Goal: Task Accomplishment & Management: Manage account settings

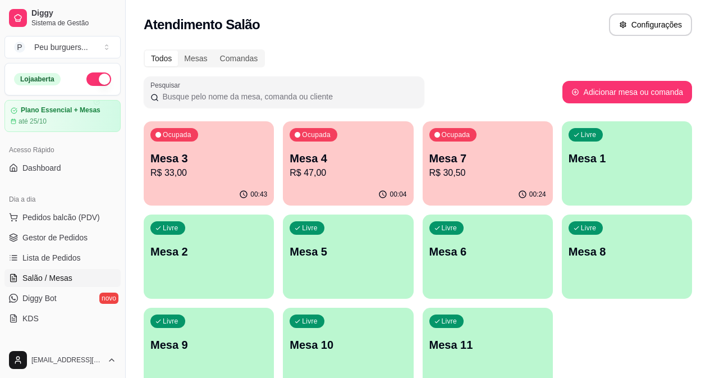
scroll to position [138, 0]
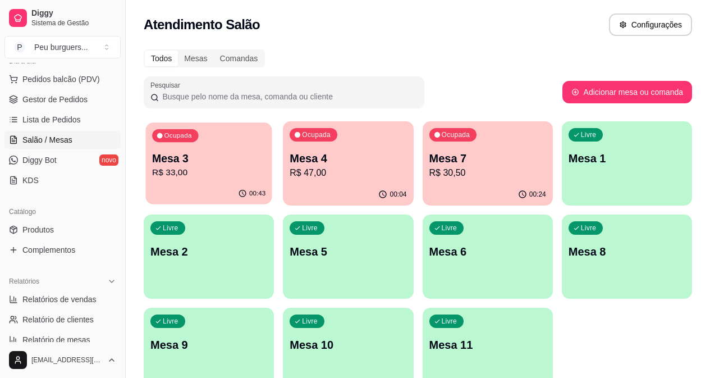
click at [207, 160] on p "Mesa 3" at bounding box center [208, 158] width 113 height 15
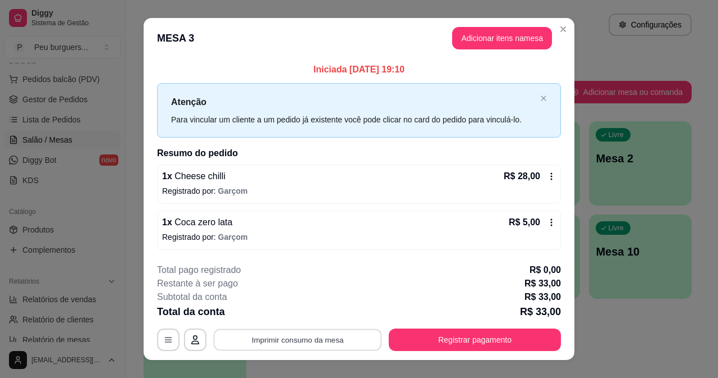
click at [336, 337] on button "Imprimir consumo da mesa" at bounding box center [298, 340] width 168 height 22
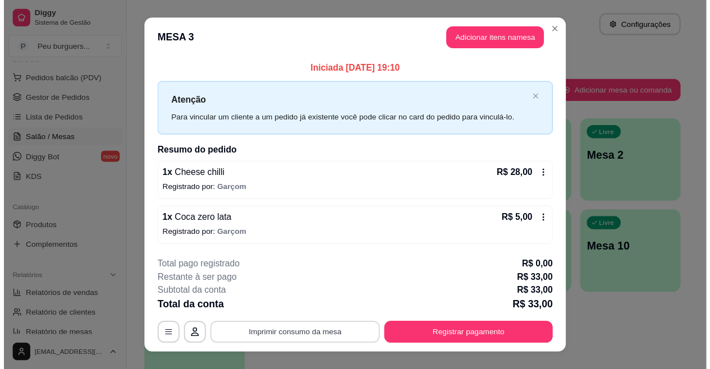
scroll to position [0, 0]
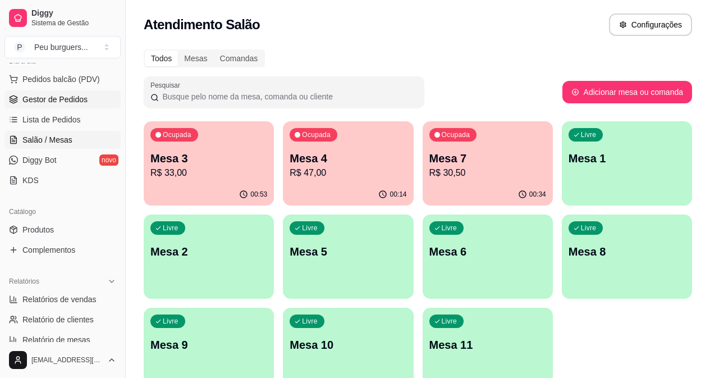
click at [82, 100] on span "Gestor de Pedidos" at bounding box center [54, 99] width 65 height 11
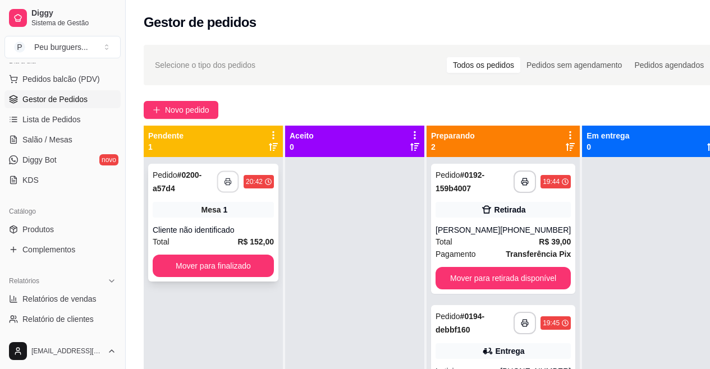
click at [227, 186] on button "button" at bounding box center [228, 182] width 22 height 22
click at [217, 269] on button "Mover para finalizado" at bounding box center [213, 266] width 121 height 22
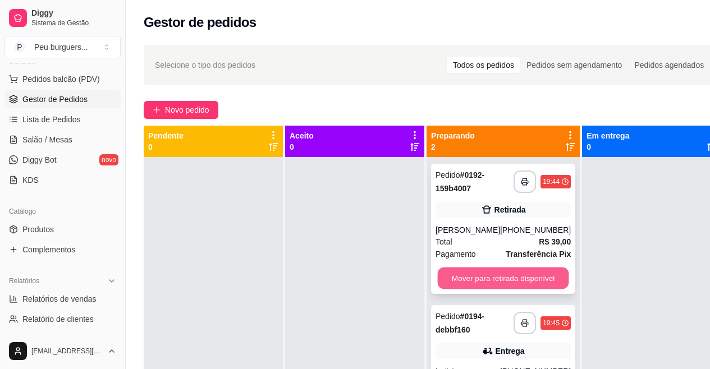
click at [503, 290] on button "Mover para retirada disponível" at bounding box center [503, 279] width 131 height 22
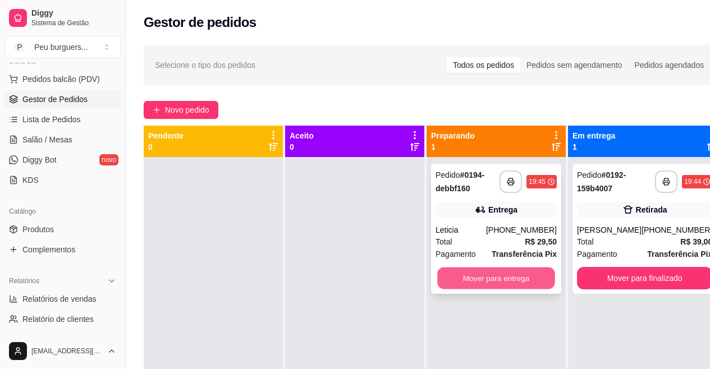
click at [493, 272] on button "Mover para entrega" at bounding box center [496, 279] width 118 height 22
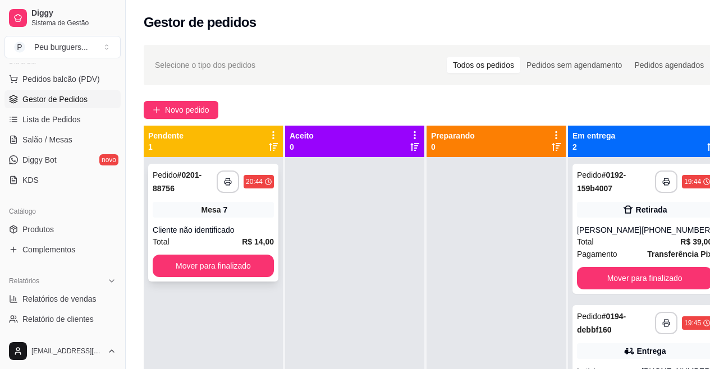
click at [234, 210] on div "Mesa 7" at bounding box center [213, 210] width 121 height 16
click at [226, 183] on icon "button" at bounding box center [227, 182] width 7 height 3
click at [246, 274] on button "Mover para finalizado" at bounding box center [213, 266] width 118 height 22
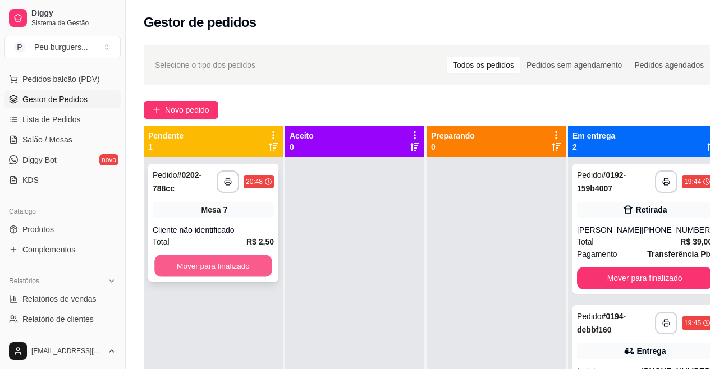
click at [223, 272] on button "Mover para finalizado" at bounding box center [213, 266] width 118 height 22
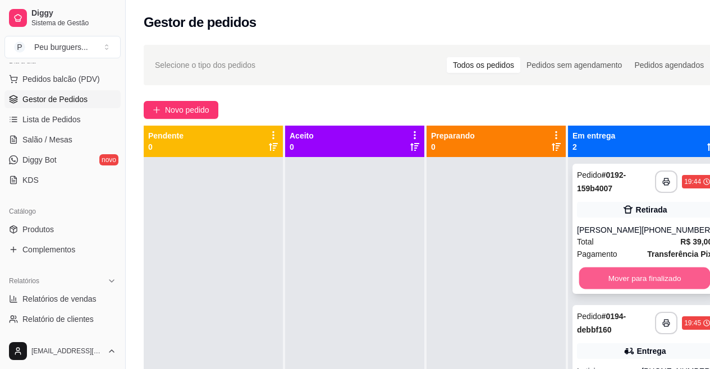
click at [652, 282] on button "Mover para finalizado" at bounding box center [644, 279] width 131 height 22
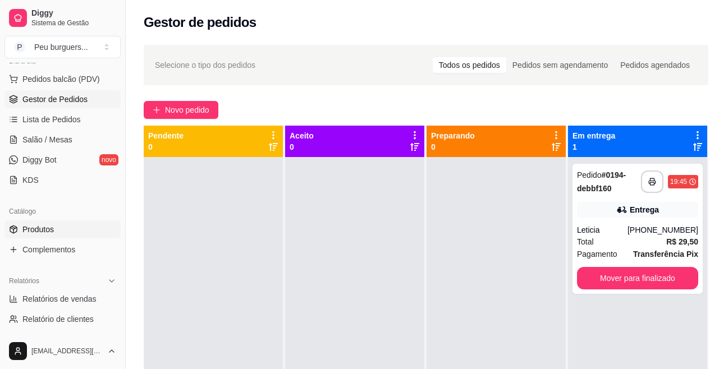
click at [66, 228] on link "Produtos" at bounding box center [62, 229] width 116 height 18
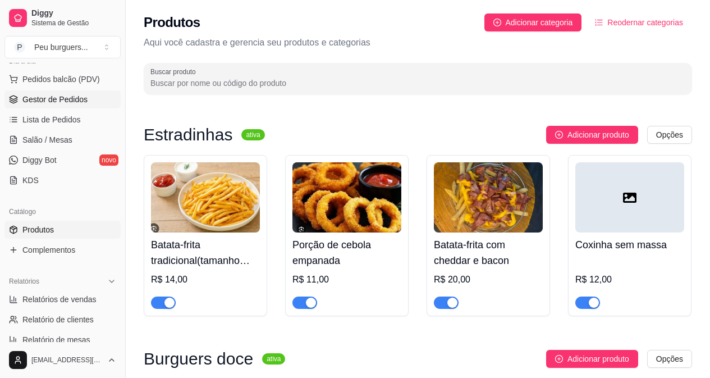
click at [49, 104] on span "Gestor de Pedidos" at bounding box center [54, 99] width 65 height 11
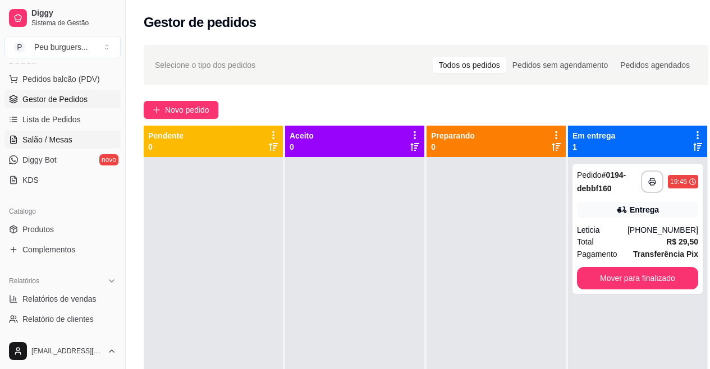
click at [58, 143] on span "Salão / Mesas" at bounding box center [47, 139] width 50 height 11
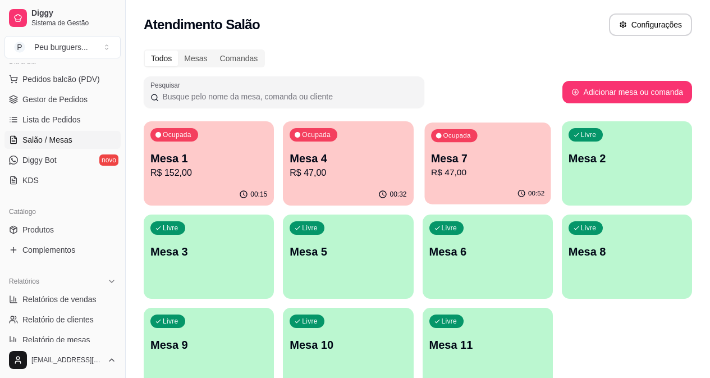
click at [424, 186] on div "00:52" at bounding box center [487, 193] width 126 height 21
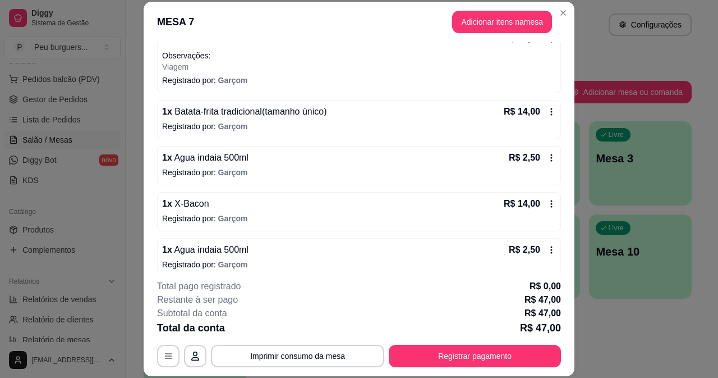
scroll to position [133, 0]
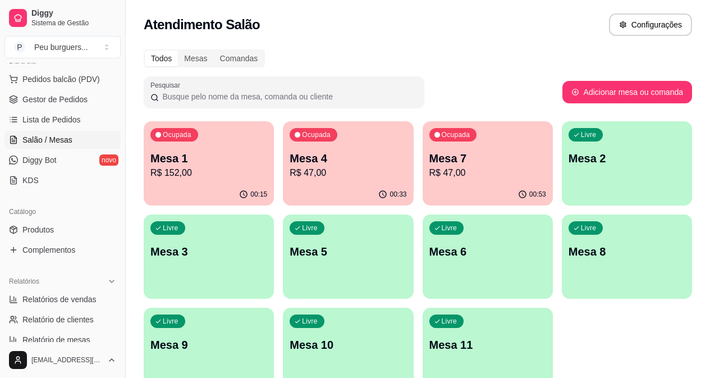
click at [318, 181] on div "Ocupada Mesa 4 R$ 47,00" at bounding box center [348, 152] width 130 height 62
click at [424, 187] on div "00:53" at bounding box center [487, 193] width 126 height 21
click at [429, 170] on p "R$ 47,00" at bounding box center [487, 172] width 117 height 13
click at [424, 187] on div "00:54" at bounding box center [487, 193] width 126 height 21
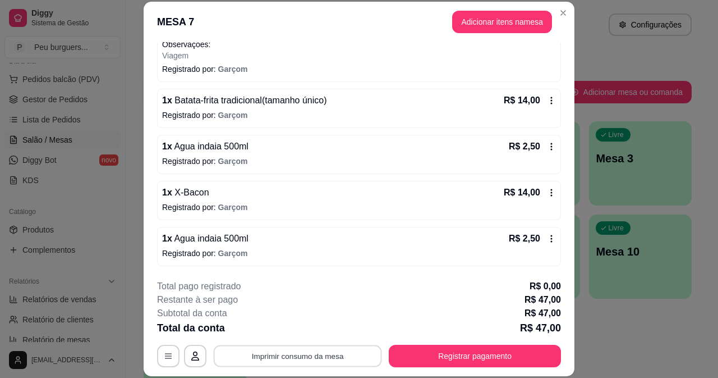
click at [319, 352] on button "Imprimir consumo da mesa" at bounding box center [298, 355] width 168 height 22
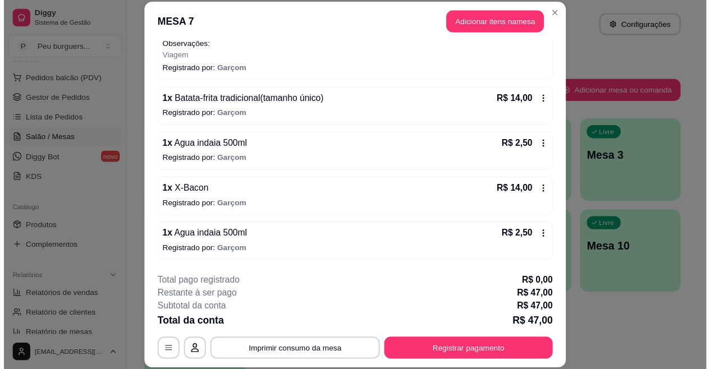
scroll to position [0, 0]
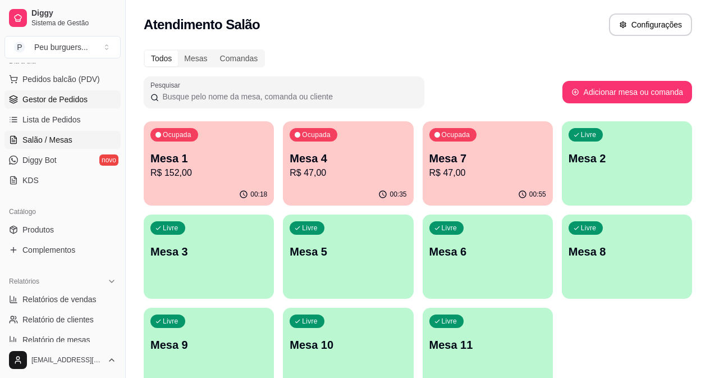
click at [73, 96] on span "Gestor de Pedidos" at bounding box center [54, 99] width 65 height 11
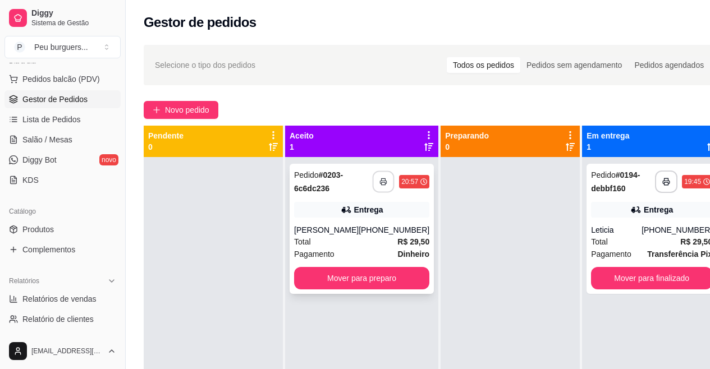
click at [373, 176] on button "button" at bounding box center [384, 182] width 22 height 22
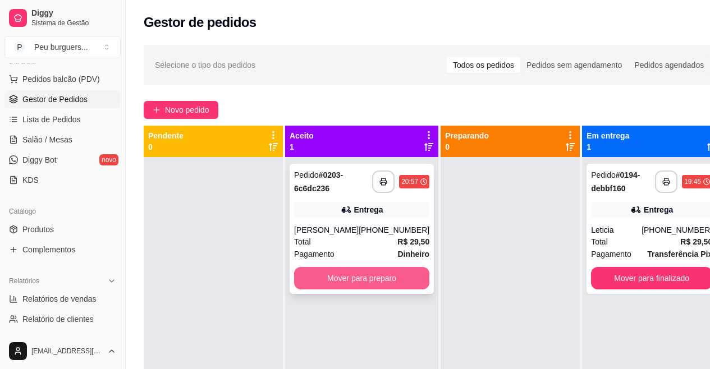
click at [388, 279] on button "Mover para preparo" at bounding box center [361, 278] width 135 height 22
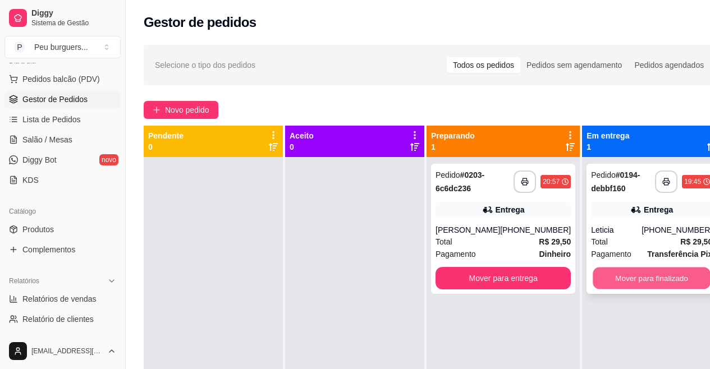
click at [664, 275] on button "Mover para finalizado" at bounding box center [651, 279] width 118 height 22
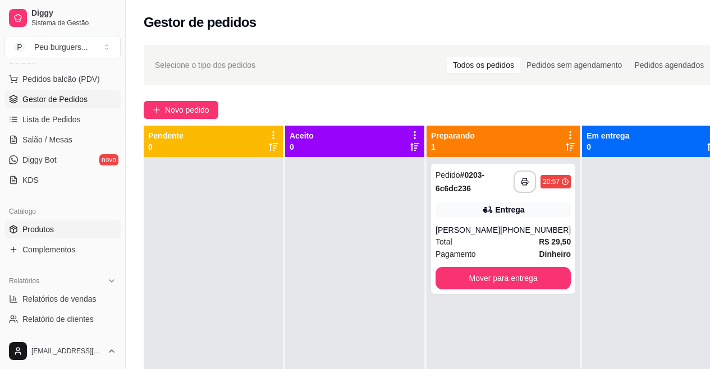
click at [51, 233] on span "Produtos" at bounding box center [37, 229] width 31 height 11
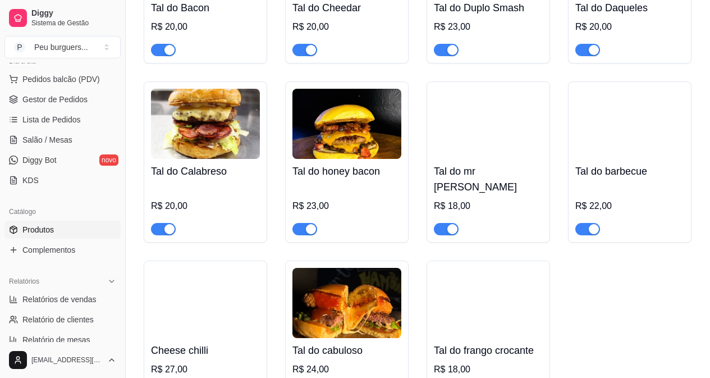
scroll to position [1125, 0]
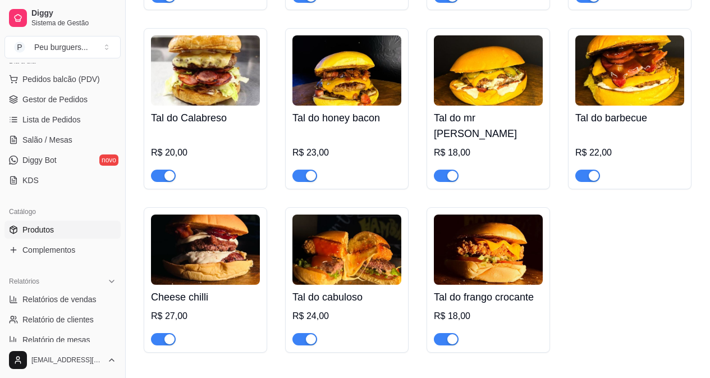
click at [448, 334] on div "button" at bounding box center [452, 339] width 10 height 10
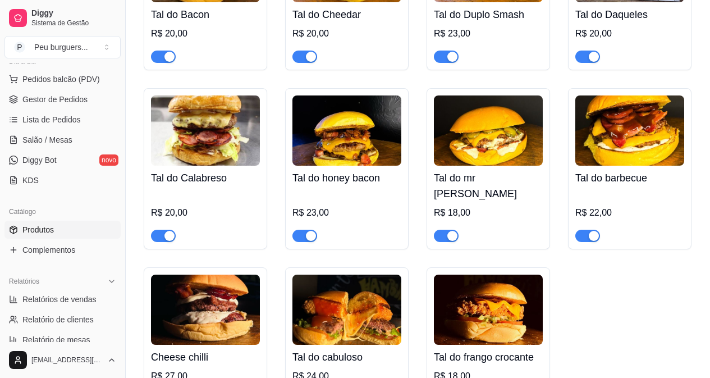
scroll to position [1038, 0]
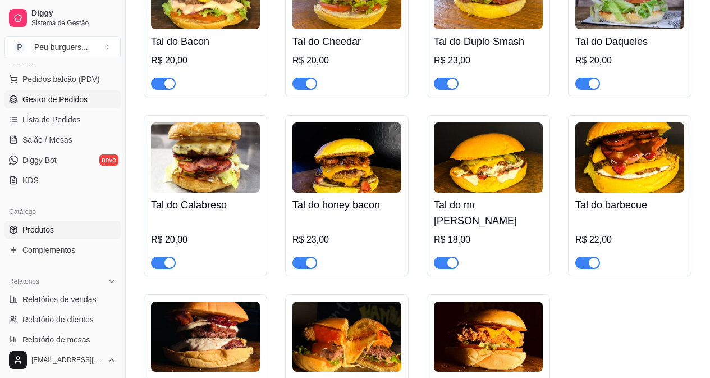
click at [52, 99] on span "Gestor de Pedidos" at bounding box center [54, 99] width 65 height 11
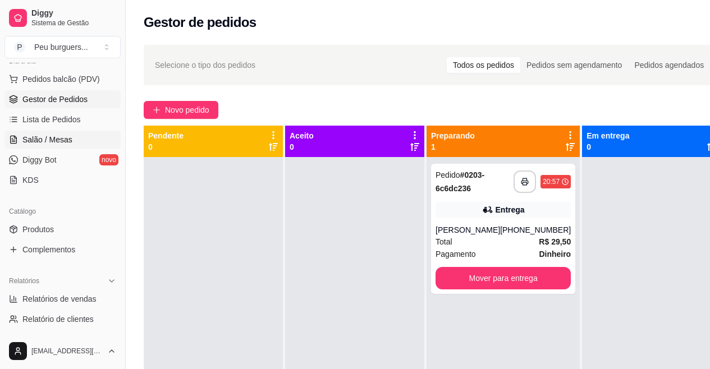
click at [31, 142] on span "Salão / Mesas" at bounding box center [47, 139] width 50 height 11
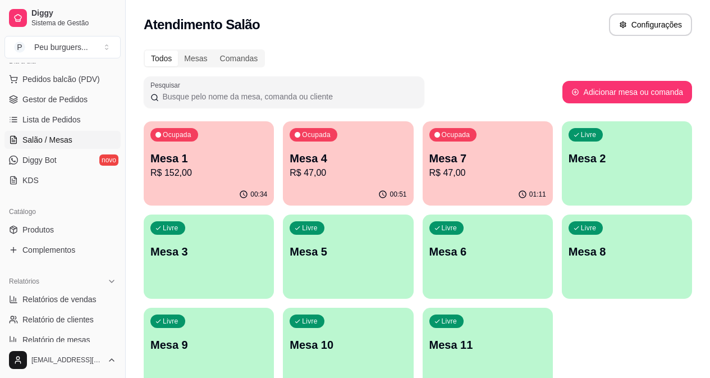
click at [188, 182] on div "Ocupada Mesa 1 R$ 152,00" at bounding box center [209, 152] width 130 height 62
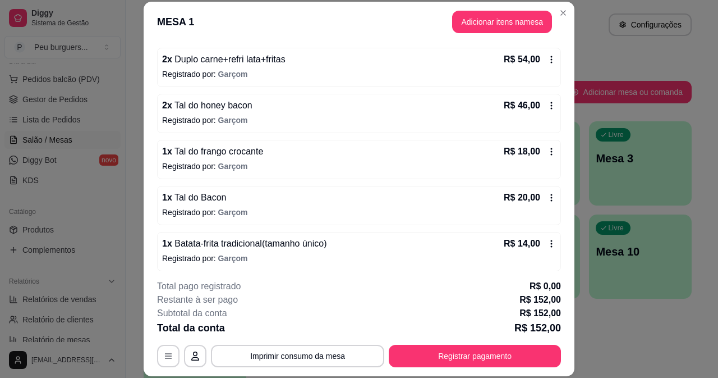
scroll to position [106, 0]
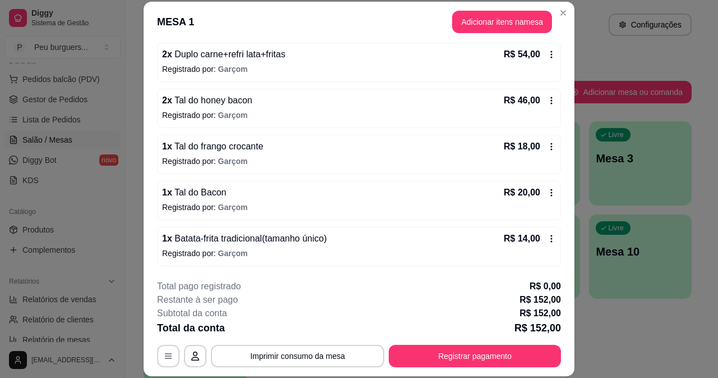
click at [547, 144] on icon at bounding box center [551, 146] width 9 height 9
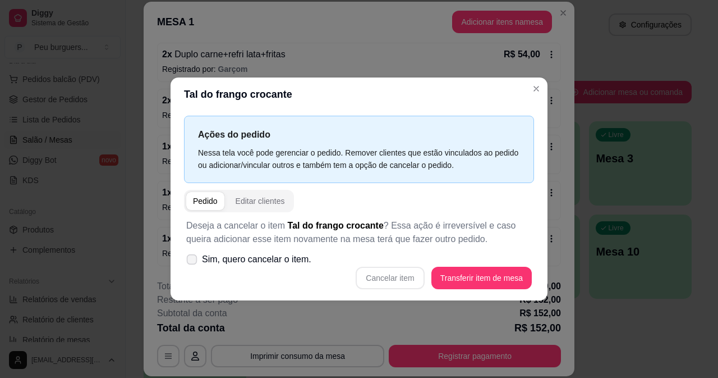
click at [191, 260] on icon at bounding box center [191, 259] width 8 height 6
click at [191, 261] on input "Sim, quero cancelar o item." at bounding box center [189, 264] width 7 height 7
checkbox input "true"
click at [396, 270] on button "Cancelar item" at bounding box center [390, 277] width 67 height 22
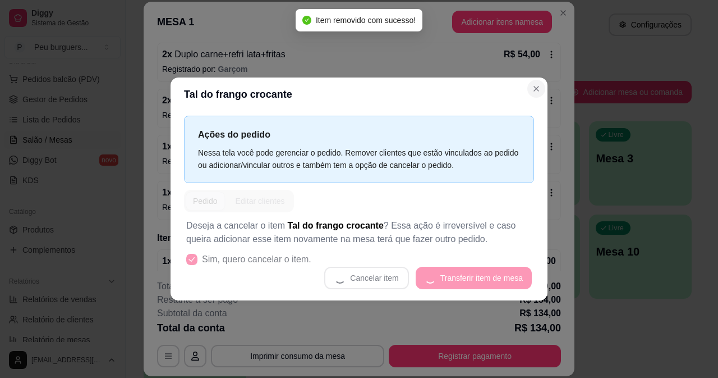
click at [539, 86] on div "2 x Duplo carne+refri lata+fritas R$ 54,00 Registrado por: Garçom 2 x Tal do ho…" at bounding box center [359, 131] width 404 height 177
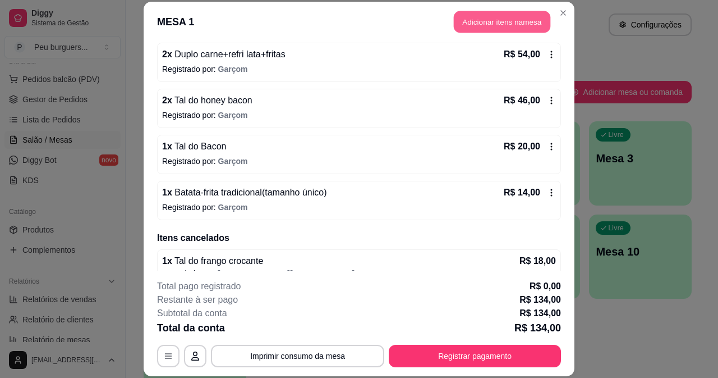
click at [472, 29] on button "Adicionar itens na mesa" at bounding box center [502, 22] width 97 height 22
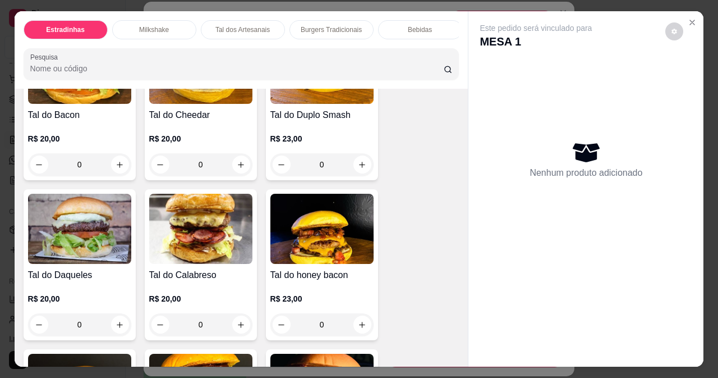
scroll to position [619, 0]
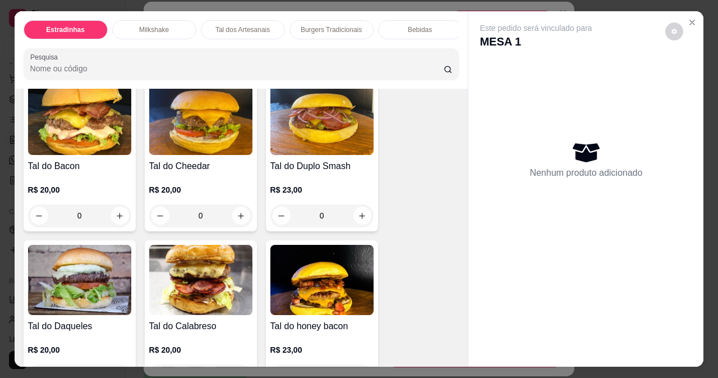
click at [113, 218] on div "0" at bounding box center [79, 215] width 103 height 22
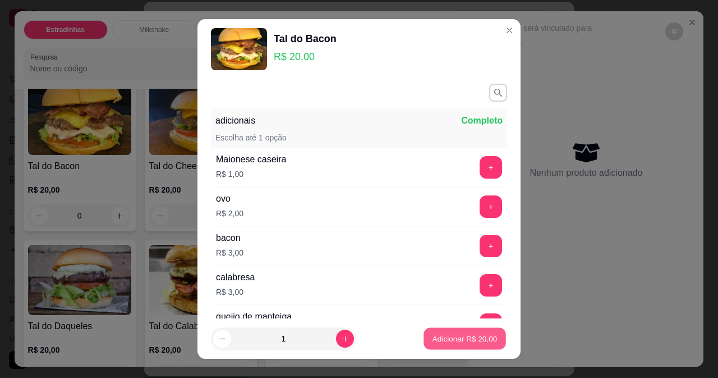
click at [453, 337] on p "Adicionar R$ 20,00" at bounding box center [465, 338] width 65 height 11
type input "1"
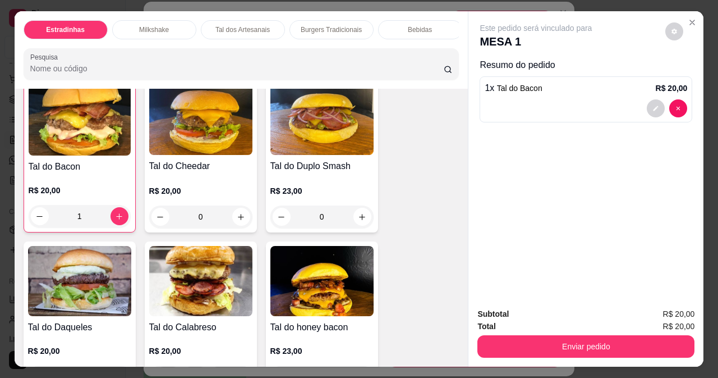
scroll to position [620, 0]
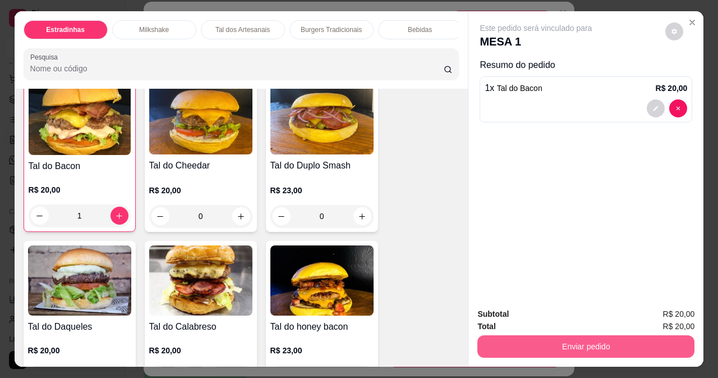
click at [532, 344] on button "Enviar pedido" at bounding box center [585, 346] width 217 height 22
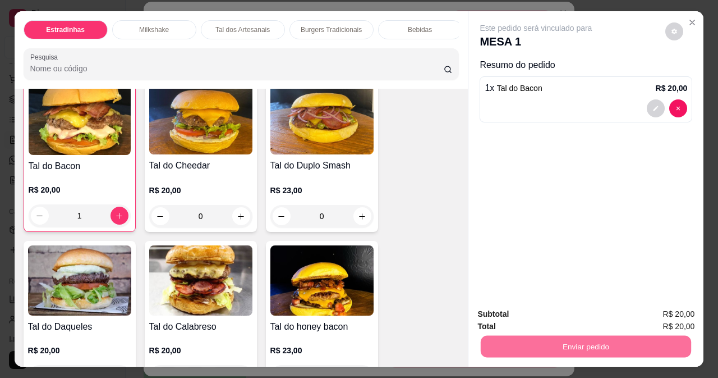
click at [660, 310] on button "Enviar pedido" at bounding box center [665, 314] width 63 height 21
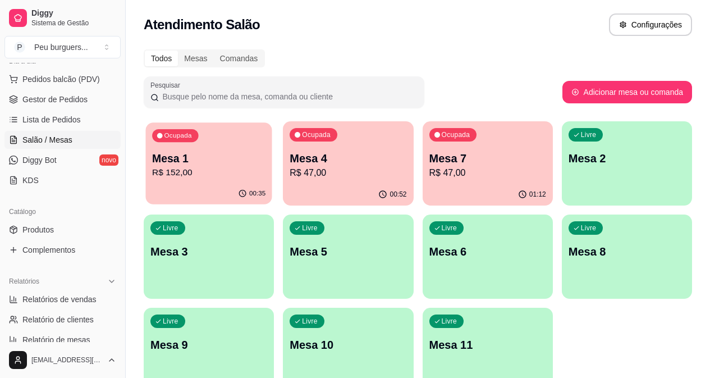
click at [187, 167] on p "R$ 152,00" at bounding box center [208, 172] width 113 height 13
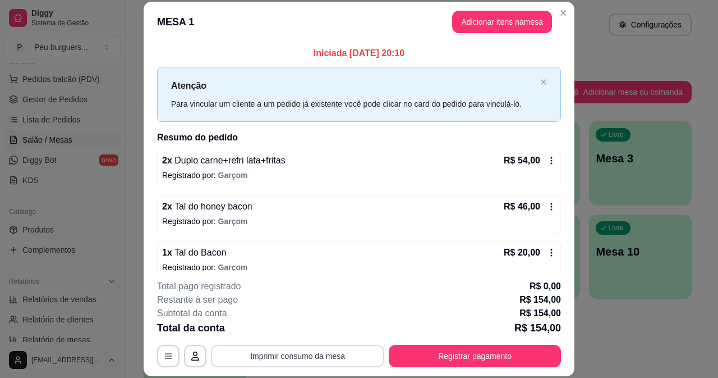
click at [341, 347] on button "Imprimir consumo da mesa" at bounding box center [297, 355] width 173 height 22
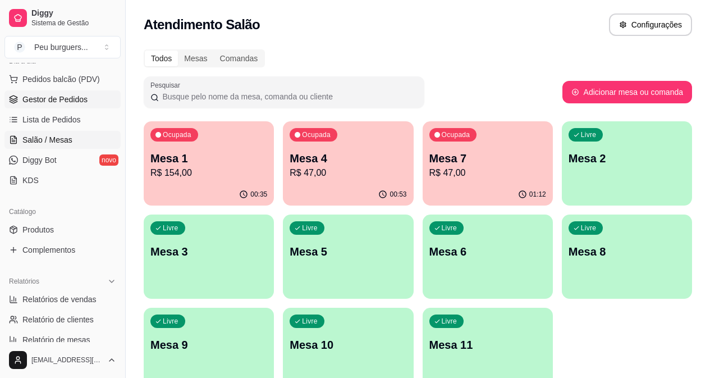
click at [81, 103] on span "Gestor de Pedidos" at bounding box center [54, 99] width 65 height 11
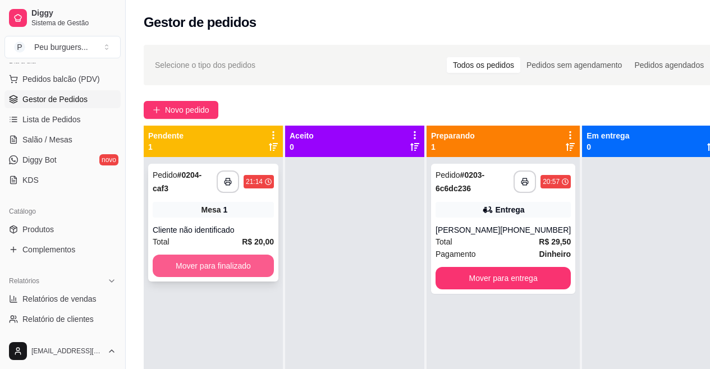
click at [224, 264] on button "Mover para finalizado" at bounding box center [213, 266] width 121 height 22
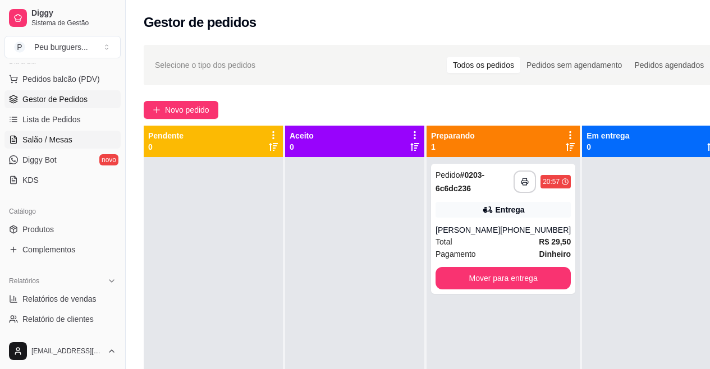
click at [46, 141] on span "Salão / Mesas" at bounding box center [47, 139] width 50 height 11
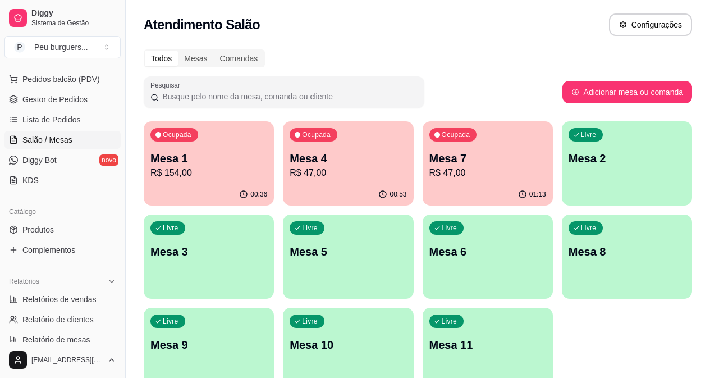
click at [213, 173] on p "R$ 154,00" at bounding box center [208, 172] width 117 height 13
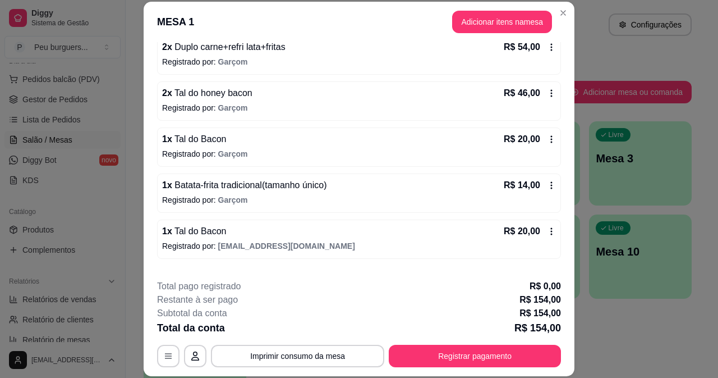
scroll to position [128, 0]
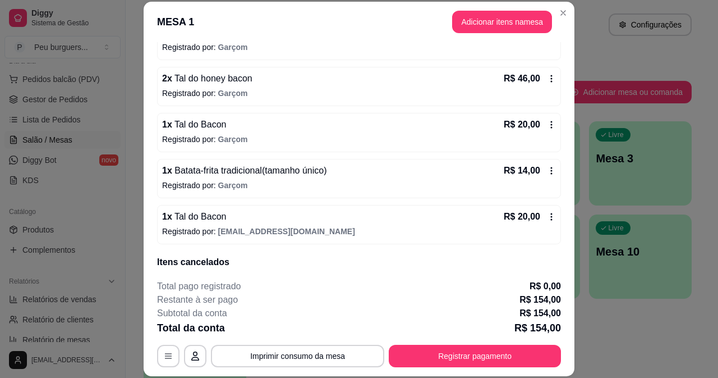
click at [547, 214] on icon at bounding box center [551, 216] width 9 height 9
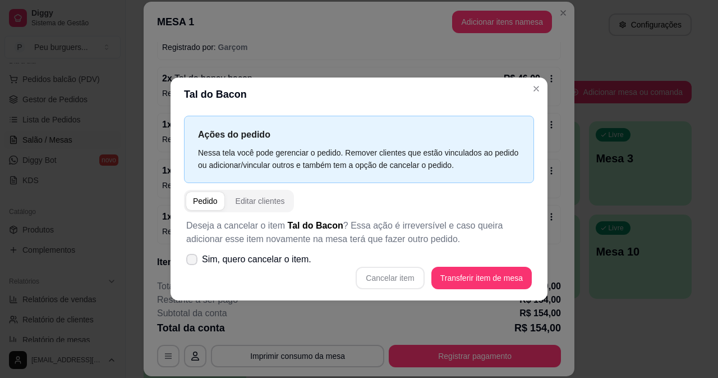
click at [186, 255] on label "Sim, quero cancelar o item." at bounding box center [249, 259] width 134 height 22
click at [186, 261] on input "Sim, quero cancelar o item." at bounding box center [189, 264] width 7 height 7
checkbox input "true"
click at [392, 275] on button "Cancelar item" at bounding box center [390, 277] width 68 height 22
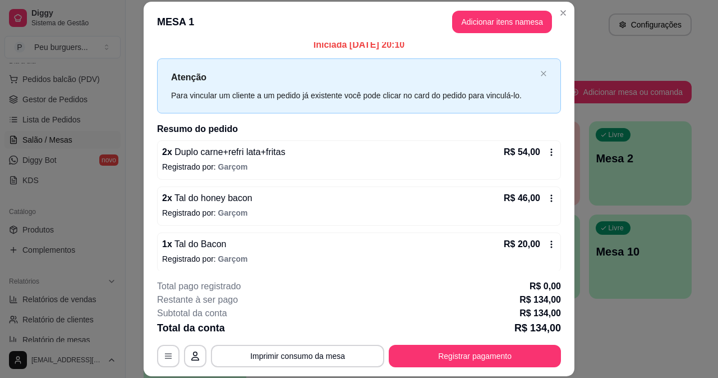
scroll to position [0, 0]
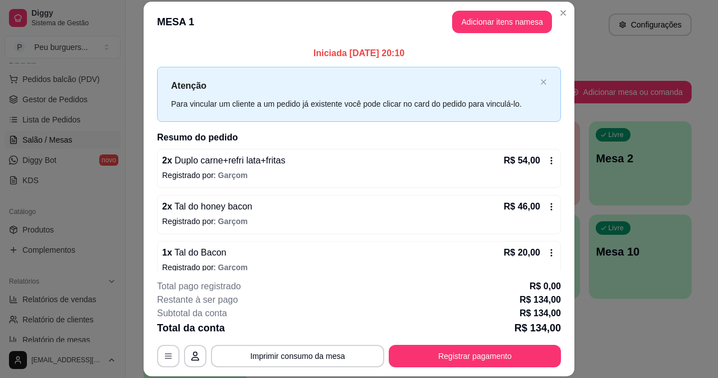
click at [569, 150] on div "**********" at bounding box center [359, 189] width 718 height 378
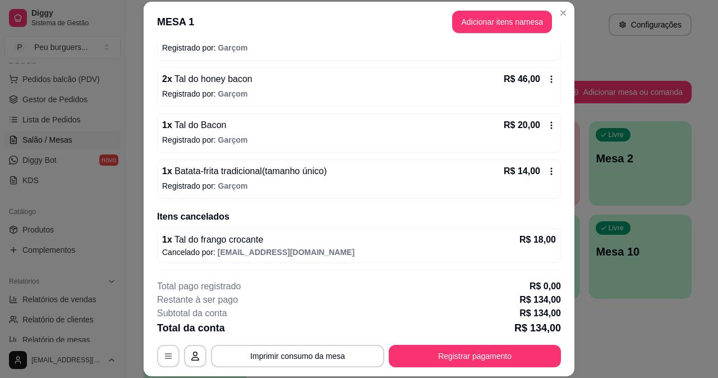
scroll to position [166, 0]
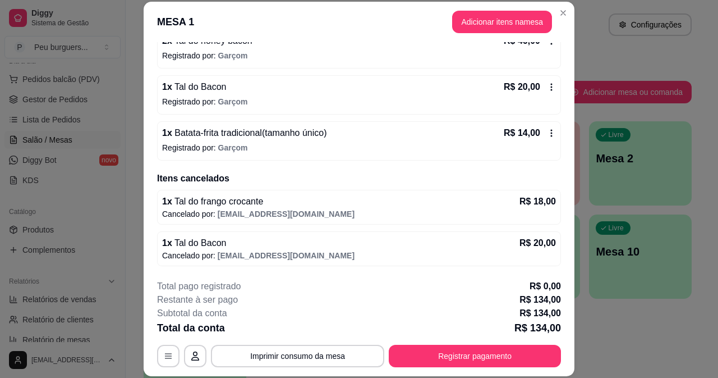
click at [322, 251] on span "[EMAIL_ADDRESS][DOMAIN_NAME]" at bounding box center [286, 255] width 137 height 9
click at [209, 240] on span "Tal do Bacon" at bounding box center [199, 243] width 54 height 10
click at [533, 236] on p "R$ 20,00" at bounding box center [538, 242] width 36 height 13
drag, startPoint x: 570, startPoint y: 216, endPoint x: 567, endPoint y: 245, distance: 29.4
click at [567, 245] on div "Iniciada 09/10/2025 às 20:10 Atenção Para vincular um cliente a um pedido já ex…" at bounding box center [359, 156] width 431 height 228
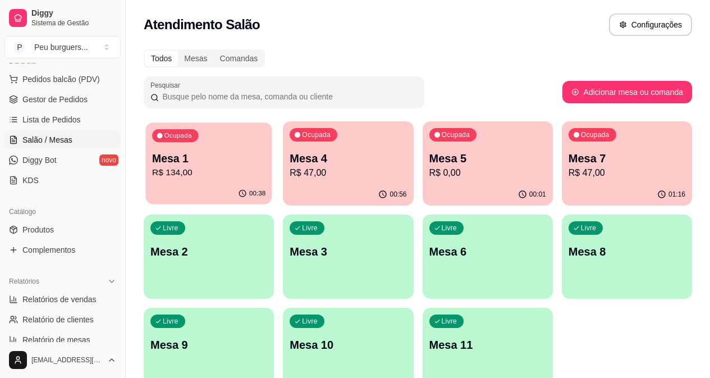
click at [169, 157] on p "Mesa 1" at bounding box center [208, 158] width 113 height 15
click at [193, 158] on p "Mesa 1" at bounding box center [208, 158] width 117 height 16
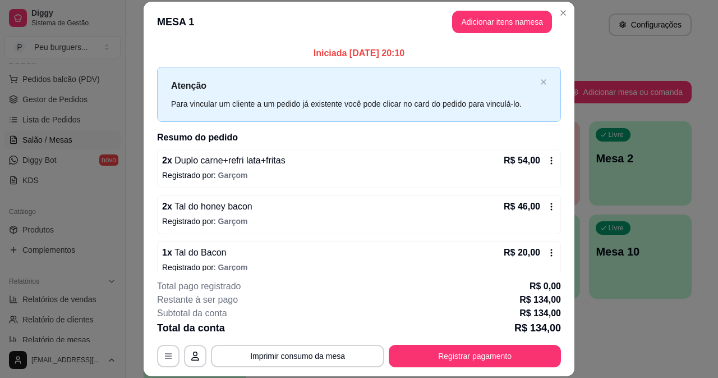
click at [547, 253] on icon at bounding box center [551, 252] width 9 height 9
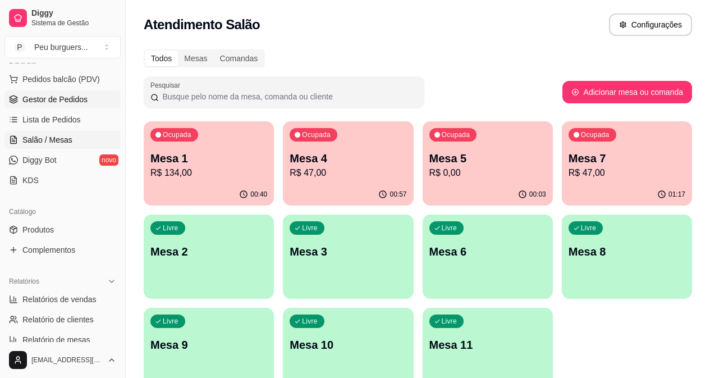
click at [44, 100] on span "Gestor de Pedidos" at bounding box center [54, 99] width 65 height 11
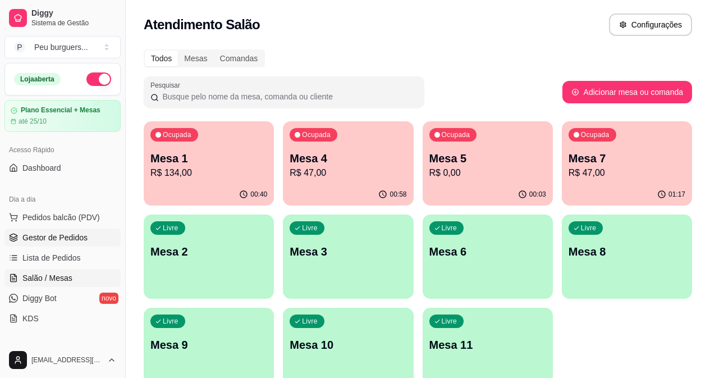
click at [70, 236] on span "Gestor de Pedidos" at bounding box center [54, 237] width 65 height 11
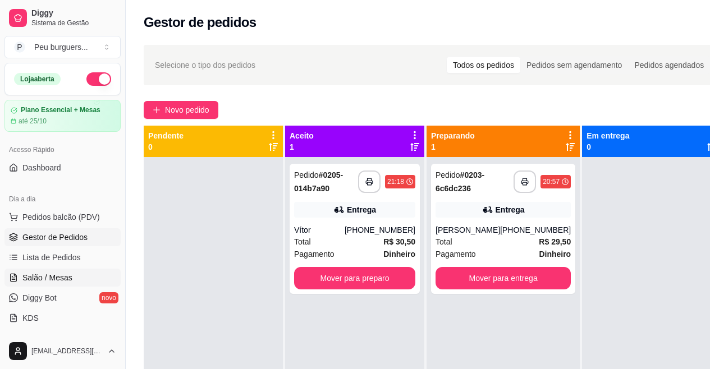
click at [44, 274] on span "Salão / Mesas" at bounding box center [47, 277] width 50 height 11
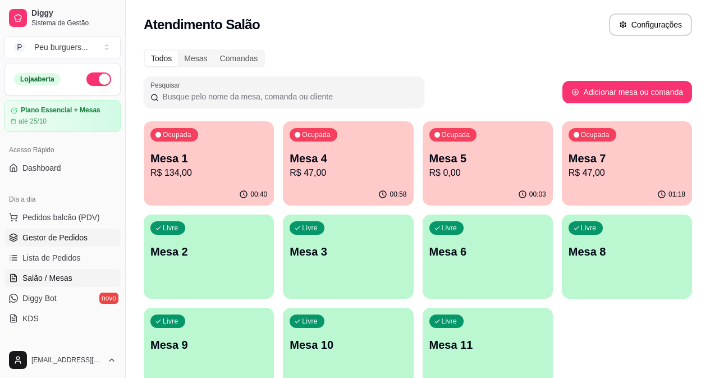
click at [61, 236] on span "Gestor de Pedidos" at bounding box center [54, 237] width 65 height 11
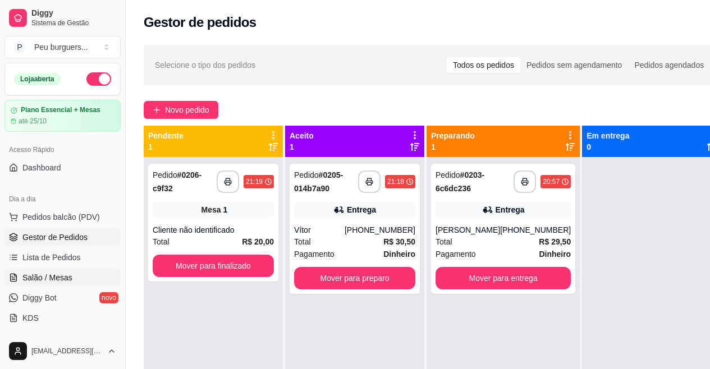
click at [64, 278] on span "Salão / Mesas" at bounding box center [47, 277] width 50 height 11
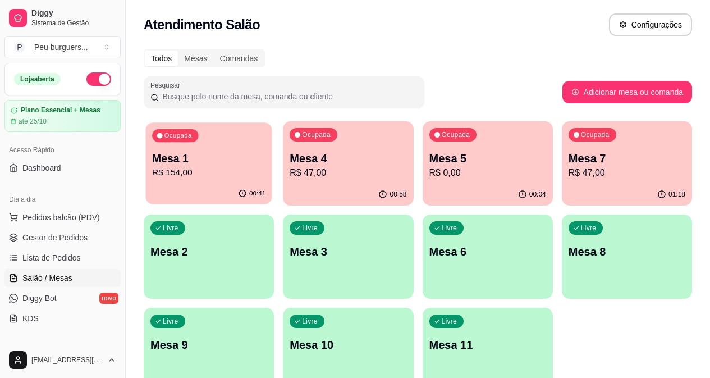
click at [196, 181] on button "Ocupada Mesa 1 R$ 154,00 00:41" at bounding box center [208, 163] width 126 height 82
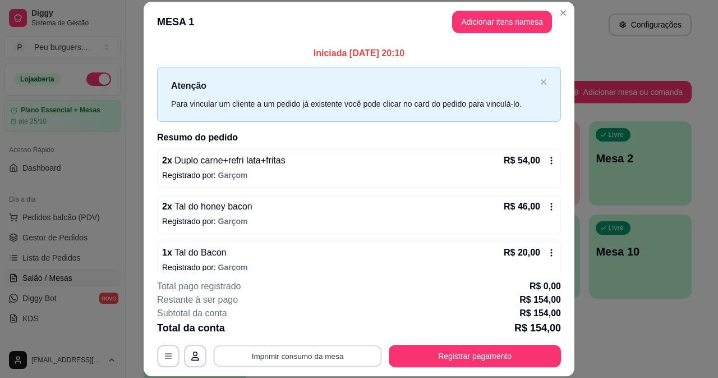
click at [353, 349] on button "Imprimir consumo da mesa" at bounding box center [298, 355] width 168 height 22
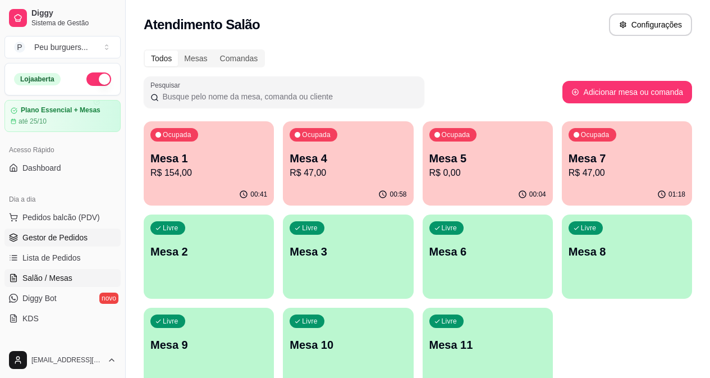
drag, startPoint x: 66, startPoint y: 235, endPoint x: 59, endPoint y: 239, distance: 7.8
click at [65, 237] on span "Gestor de Pedidos" at bounding box center [54, 237] width 65 height 11
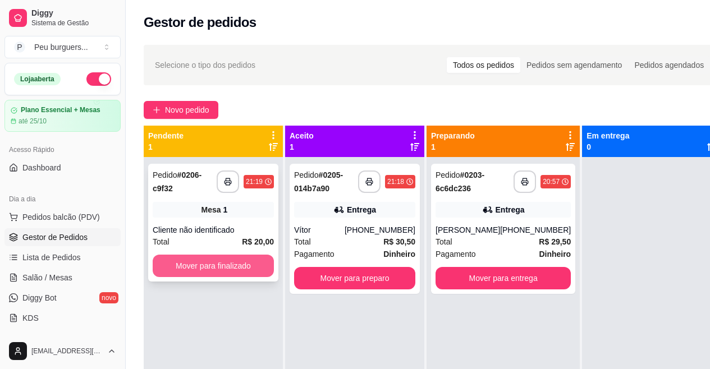
click at [235, 268] on button "Mover para finalizado" at bounding box center [213, 266] width 121 height 22
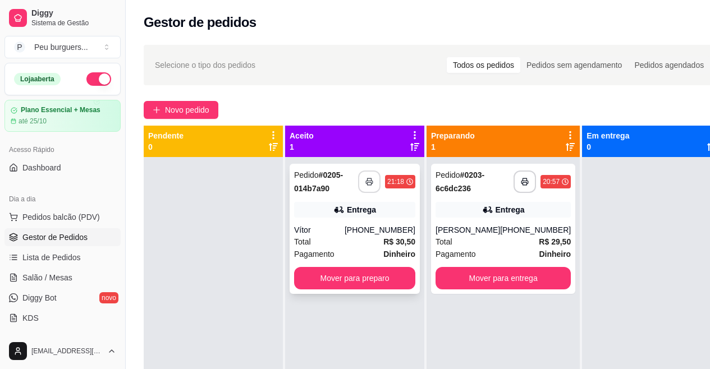
click at [373, 181] on icon "button" at bounding box center [369, 182] width 8 height 8
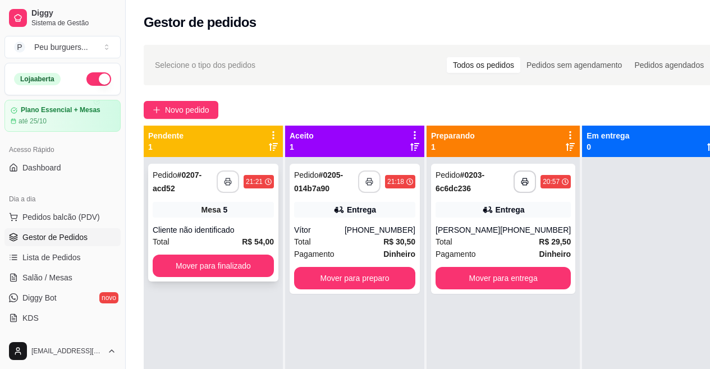
click at [233, 180] on button "button" at bounding box center [228, 182] width 22 height 22
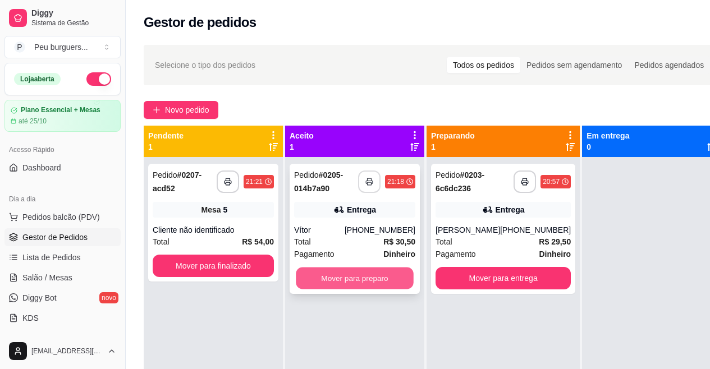
click at [396, 275] on button "Mover para preparo" at bounding box center [355, 279] width 118 height 22
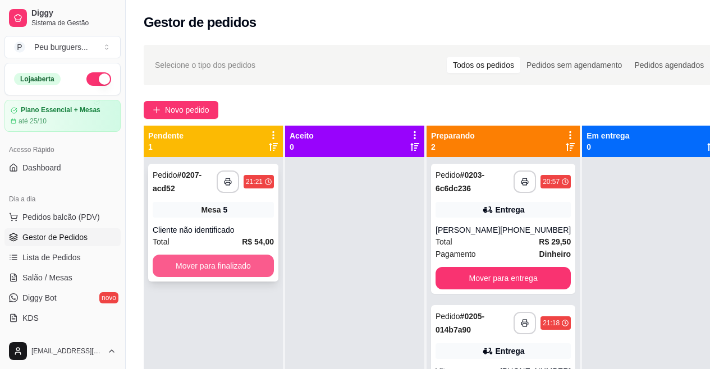
click at [250, 274] on button "Mover para finalizado" at bounding box center [213, 266] width 121 height 22
click at [230, 179] on icon "button" at bounding box center [228, 182] width 8 height 8
click at [245, 261] on button "Mover para finalizado" at bounding box center [213, 266] width 118 height 22
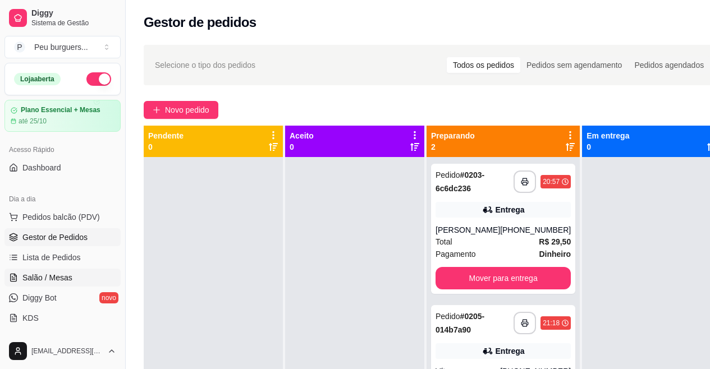
click at [54, 274] on span "Salão / Mesas" at bounding box center [47, 277] width 50 height 11
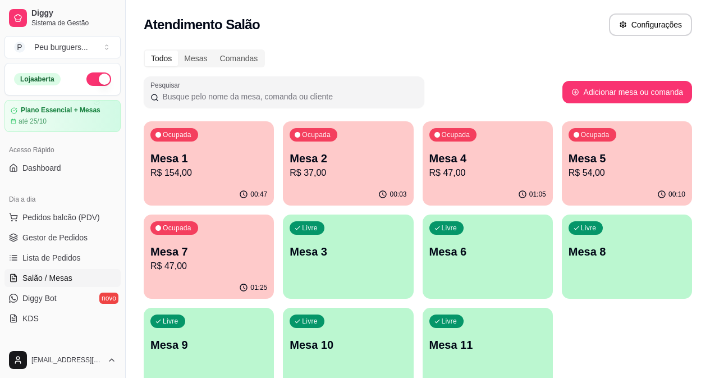
click at [290, 168] on p "R$ 37,00" at bounding box center [348, 172] width 117 height 13
click at [48, 245] on link "Gestor de Pedidos" at bounding box center [62, 237] width 116 height 18
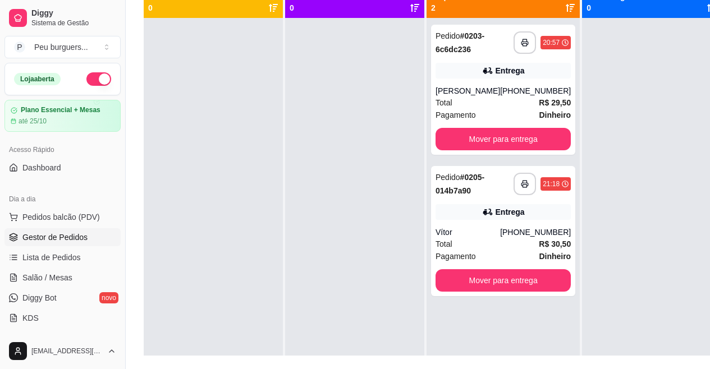
scroll to position [152, 0]
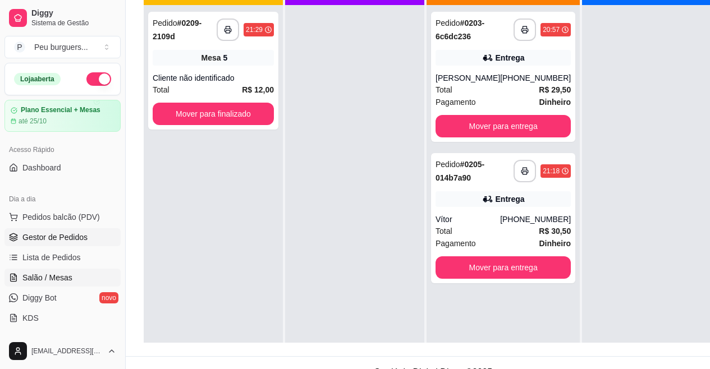
click at [29, 273] on span "Salão / Mesas" at bounding box center [47, 277] width 50 height 11
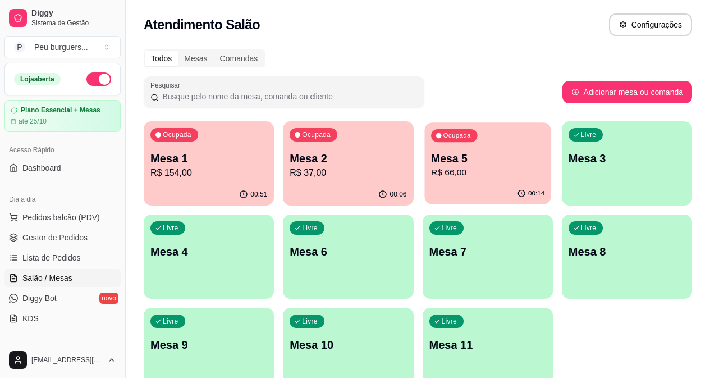
click at [431, 164] on p "Mesa 5" at bounding box center [487, 158] width 113 height 15
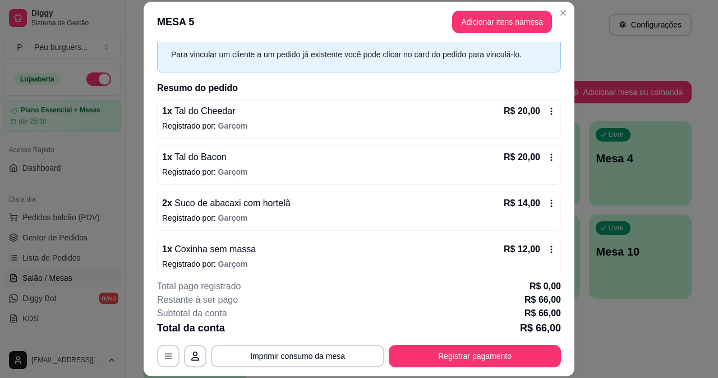
scroll to position [60, 0]
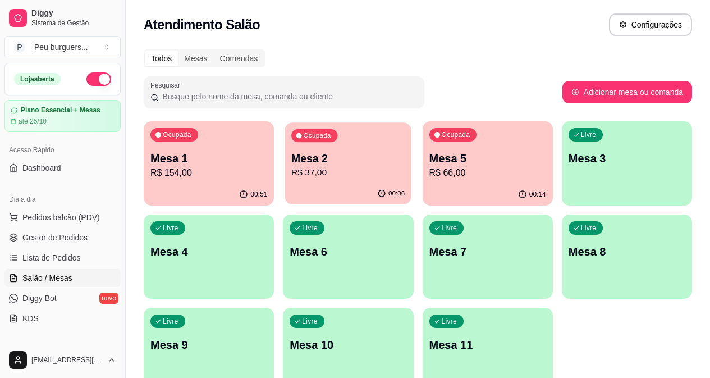
click at [310, 145] on div "Ocupada Mesa 2 R$ 37,00" at bounding box center [348, 152] width 126 height 61
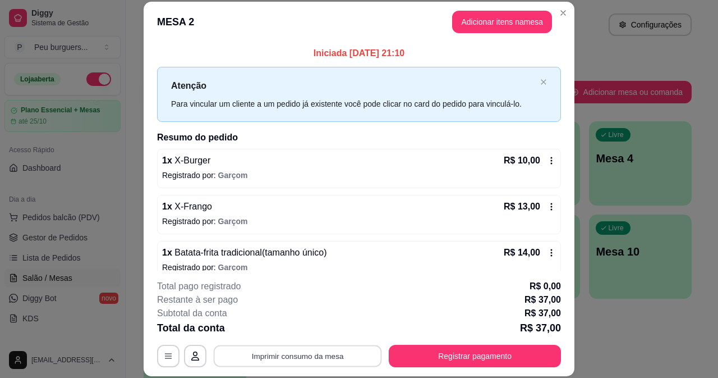
click at [327, 353] on button "Imprimir consumo da mesa" at bounding box center [298, 355] width 168 height 22
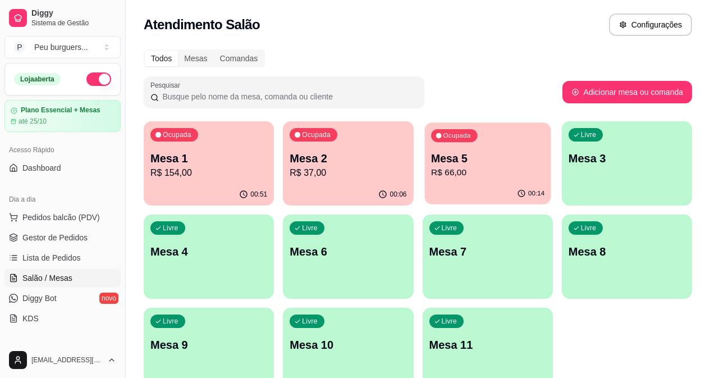
click at [431, 170] on p "R$ 66,00" at bounding box center [487, 172] width 113 height 13
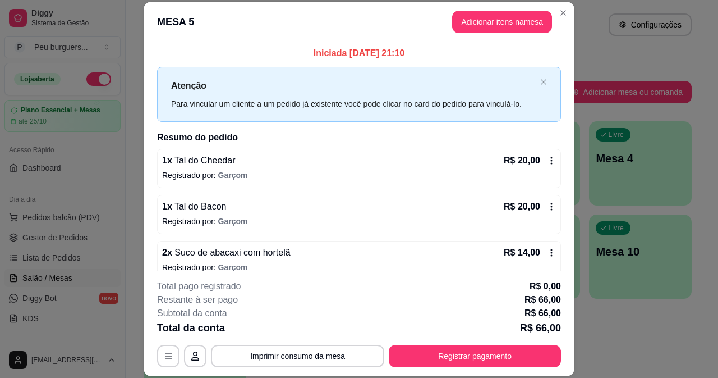
click at [568, 204] on div "**********" at bounding box center [359, 189] width 718 height 378
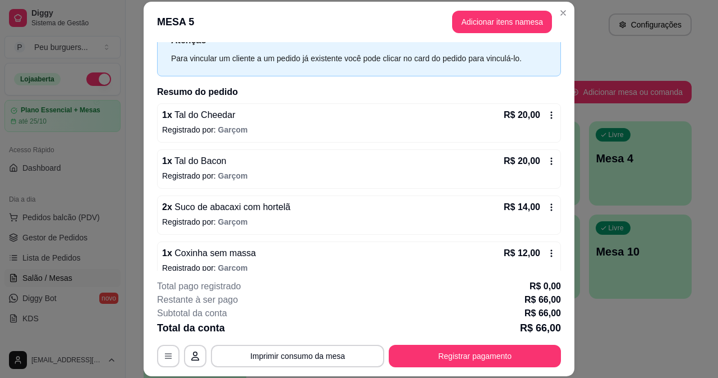
scroll to position [60, 0]
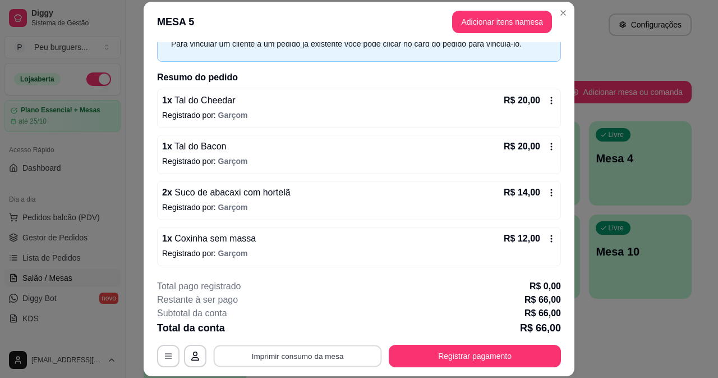
click at [274, 353] on button "Imprimir consumo da mesa" at bounding box center [298, 355] width 168 height 22
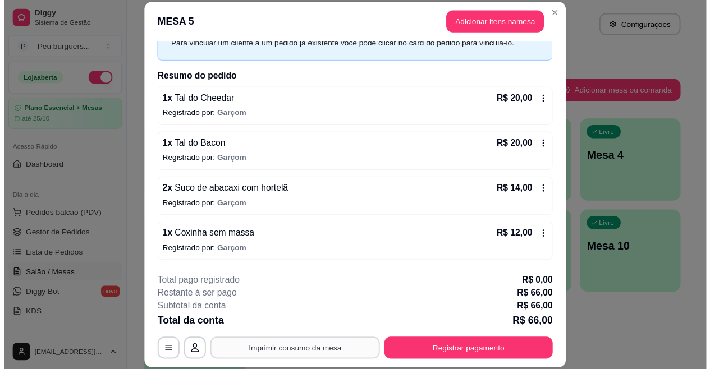
scroll to position [0, 0]
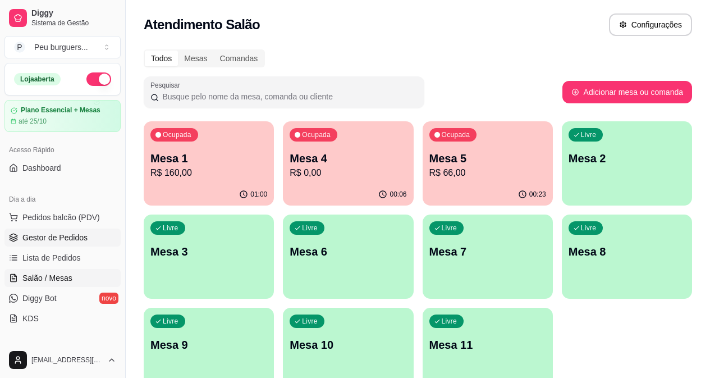
click at [56, 231] on link "Gestor de Pedidos" at bounding box center [62, 237] width 116 height 18
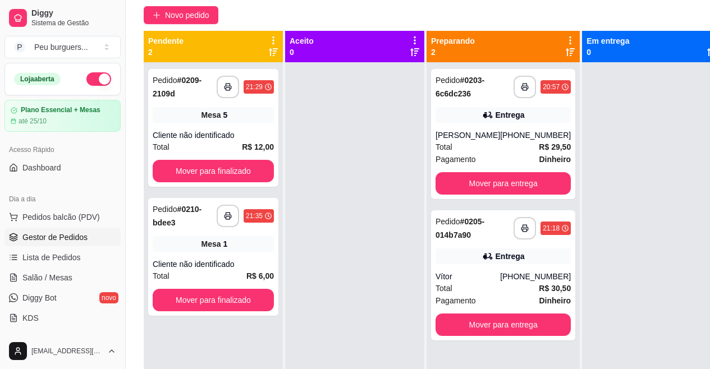
scroll to position [99, 0]
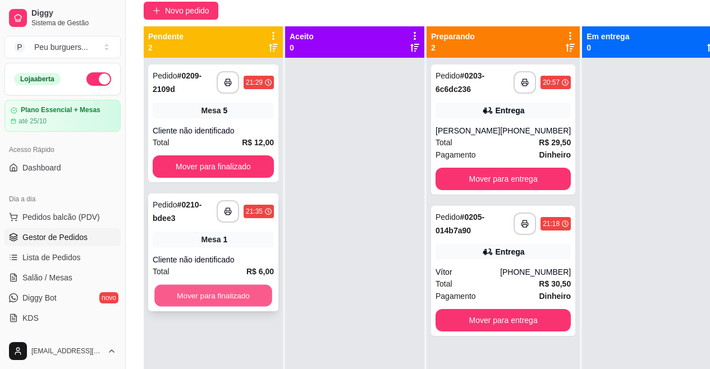
click at [225, 287] on button "Mover para finalizado" at bounding box center [213, 296] width 118 height 22
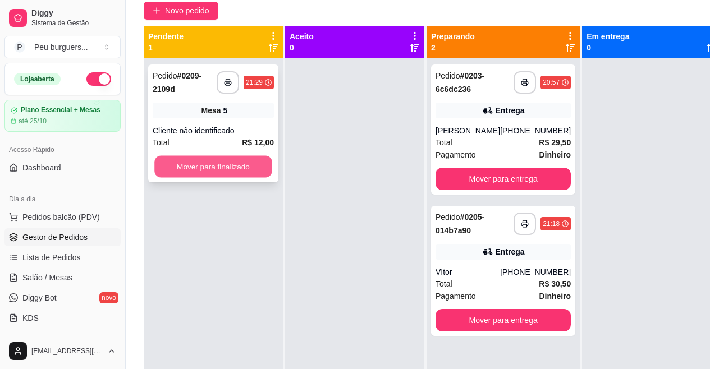
click at [226, 157] on button "Mover para finalizado" at bounding box center [213, 167] width 118 height 22
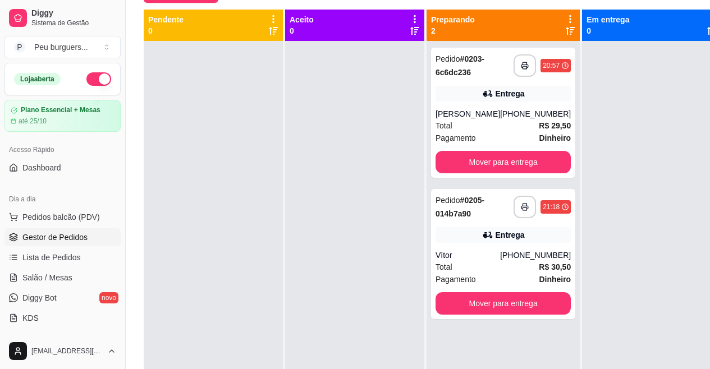
scroll to position [141, 0]
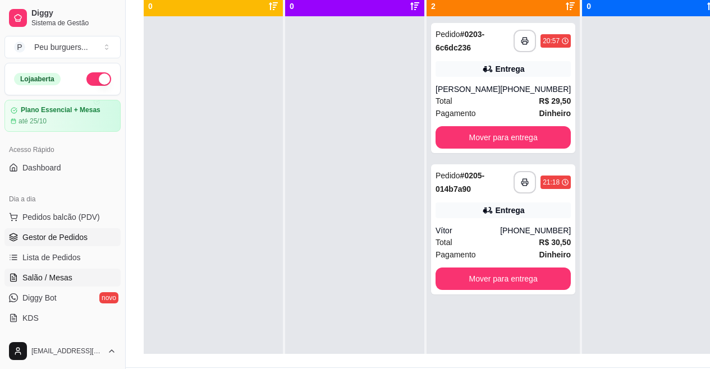
click at [61, 270] on link "Salão / Mesas" at bounding box center [62, 278] width 116 height 18
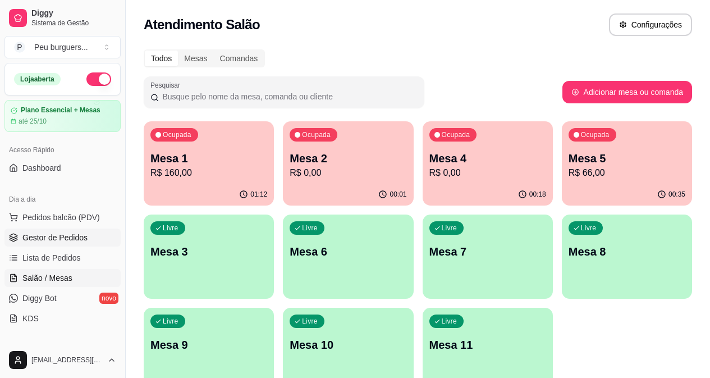
click at [54, 233] on span "Gestor de Pedidos" at bounding box center [54, 237] width 65 height 11
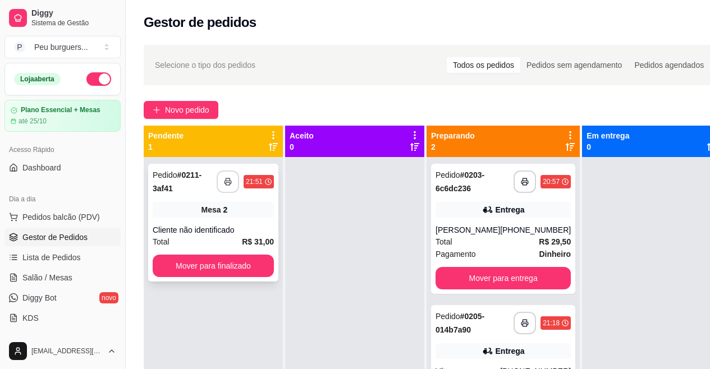
click at [222, 177] on button "button" at bounding box center [228, 182] width 22 height 22
click at [247, 265] on button "Mover para finalizado" at bounding box center [213, 266] width 118 height 22
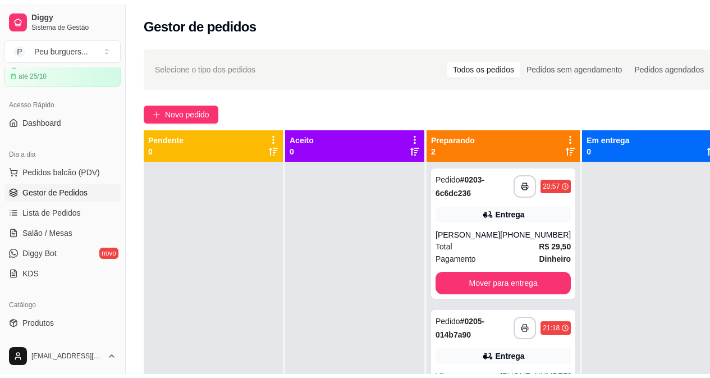
scroll to position [97, 0]
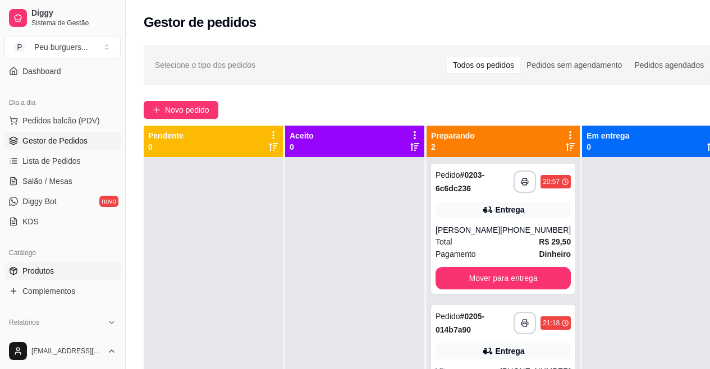
click at [40, 268] on span "Produtos" at bounding box center [37, 270] width 31 height 11
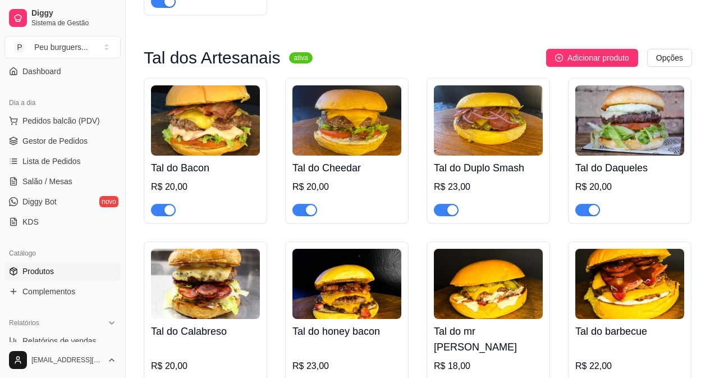
scroll to position [1051, 0]
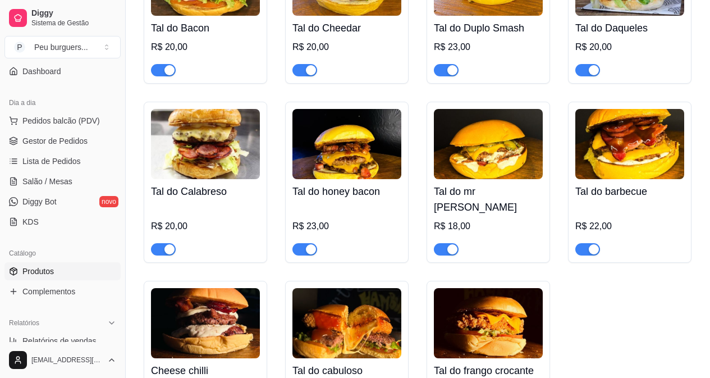
click at [586, 72] on button "button" at bounding box center [587, 70] width 25 height 12
click at [444, 71] on span "button" at bounding box center [446, 70] width 25 height 12
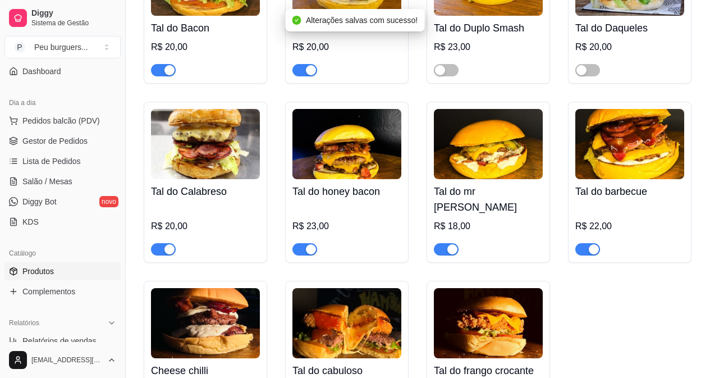
click at [306, 69] on div "button" at bounding box center [311, 70] width 10 height 10
click at [166, 72] on div "button" at bounding box center [169, 70] width 10 height 10
click at [163, 243] on button "button" at bounding box center [163, 249] width 25 height 12
click at [304, 243] on span "button" at bounding box center [304, 249] width 25 height 12
click at [437, 243] on span "button" at bounding box center [446, 249] width 25 height 12
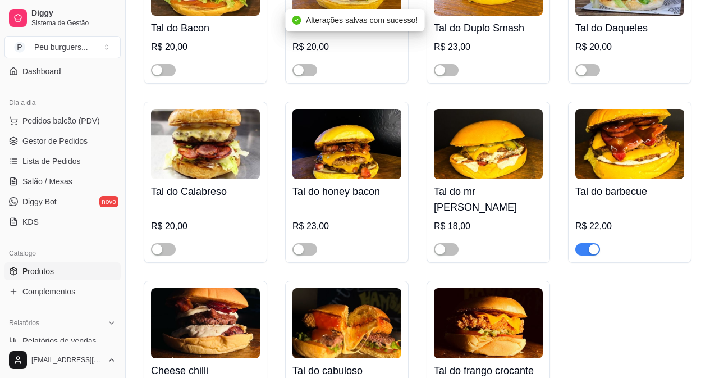
click at [591, 244] on div "button" at bounding box center [594, 249] width 10 height 10
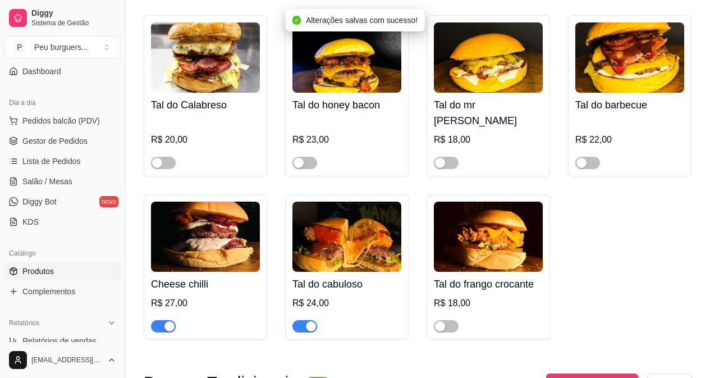
scroll to position [1251, 0]
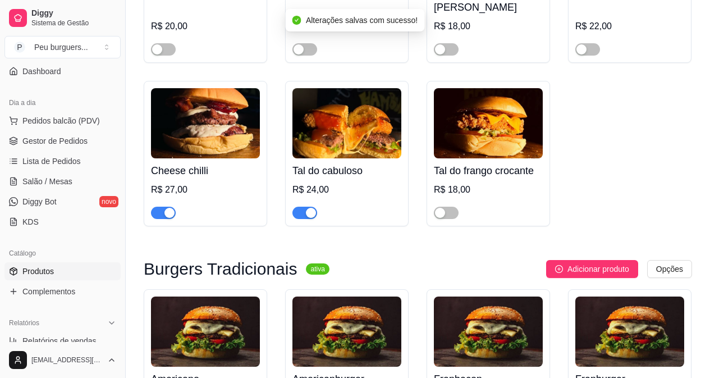
click at [307, 208] on div "button" at bounding box center [311, 213] width 10 height 10
click at [164, 208] on div "button" at bounding box center [169, 213] width 10 height 10
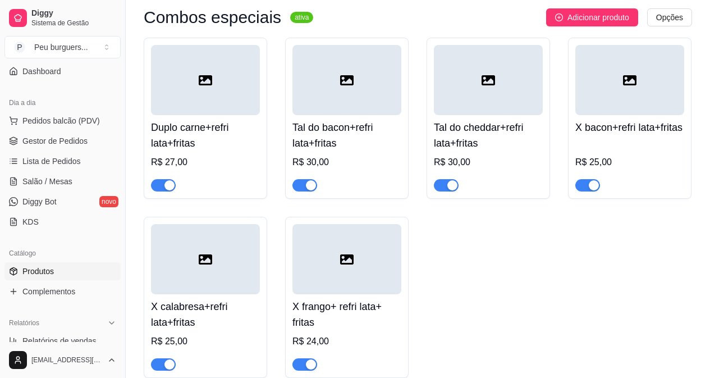
scroll to position [3860, 0]
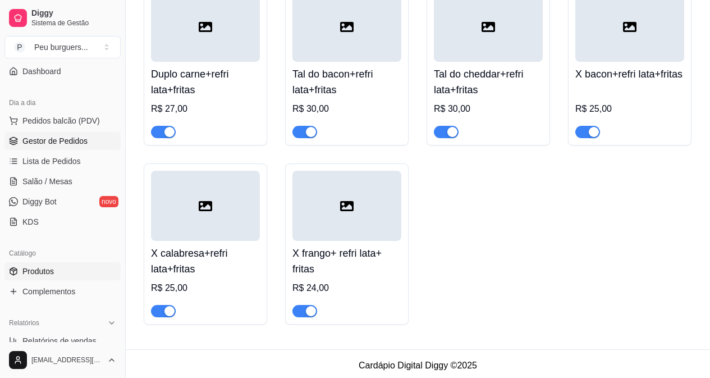
click at [54, 148] on link "Gestor de Pedidos" at bounding box center [62, 141] width 116 height 18
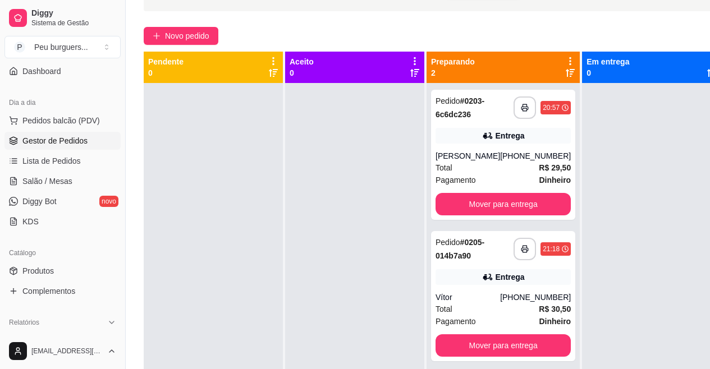
scroll to position [85, 0]
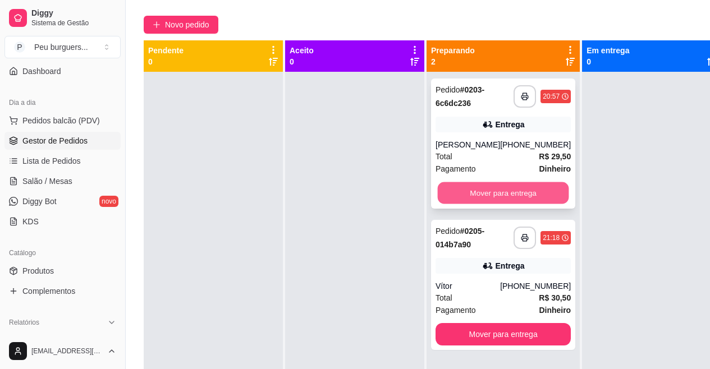
click at [502, 200] on button "Mover para entrega" at bounding box center [503, 193] width 131 height 22
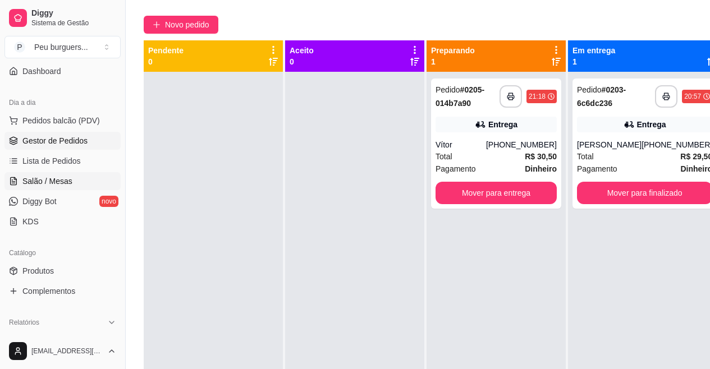
click at [47, 185] on span "Salão / Mesas" at bounding box center [47, 181] width 50 height 11
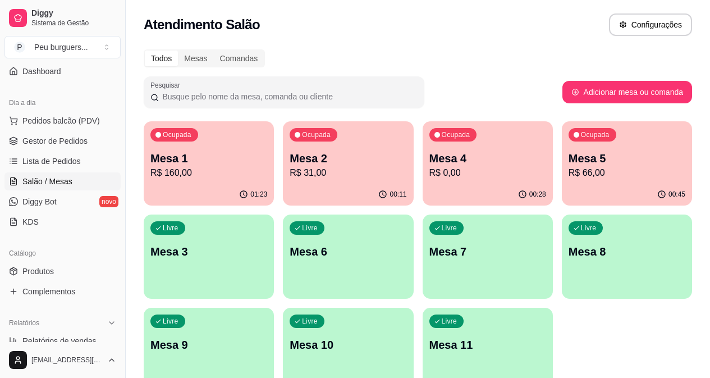
click at [192, 187] on div "01:23" at bounding box center [209, 194] width 130 height 22
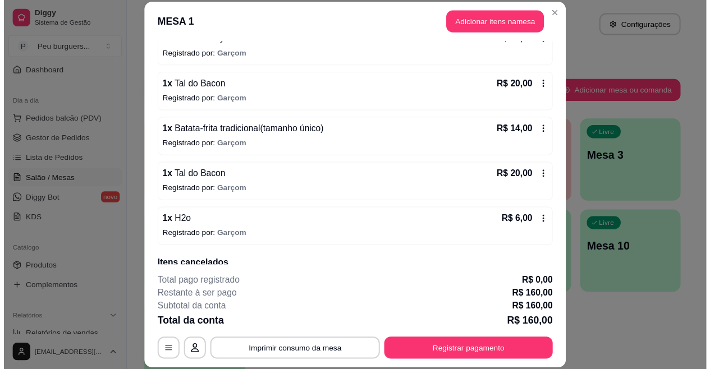
scroll to position [175, 0]
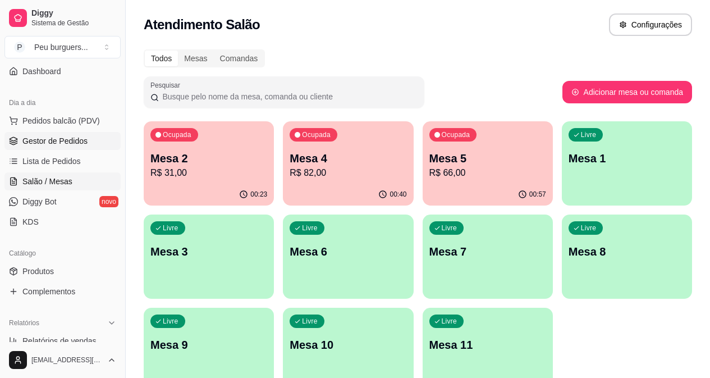
click at [39, 139] on span "Gestor de Pedidos" at bounding box center [54, 140] width 65 height 11
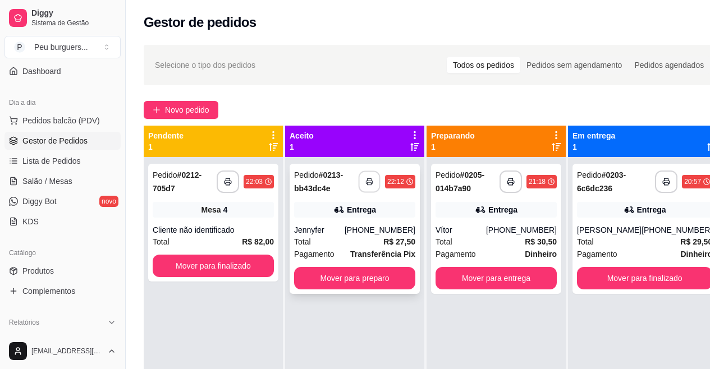
click at [369, 186] on button "button" at bounding box center [370, 182] width 22 height 22
click at [384, 281] on button "Mover para preparo" at bounding box center [355, 279] width 118 height 22
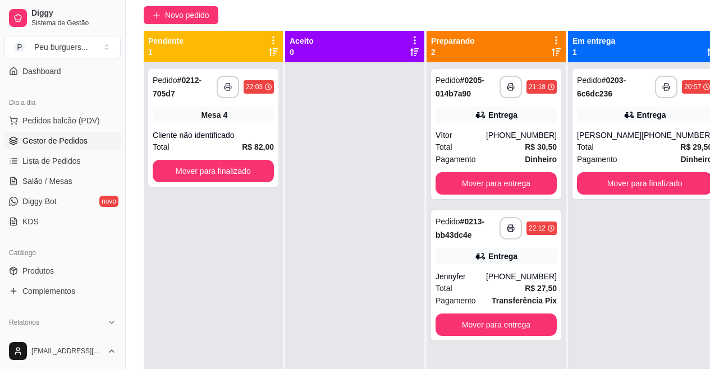
scroll to position [111, 0]
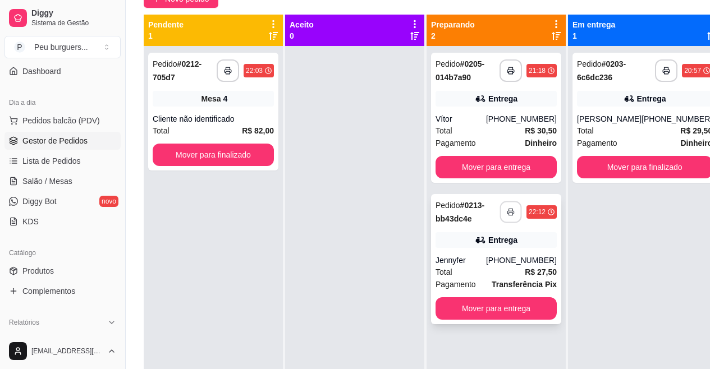
click at [511, 211] on icon "button" at bounding box center [510, 212] width 6 height 3
click at [226, 73] on icon "button" at bounding box center [228, 71] width 8 height 8
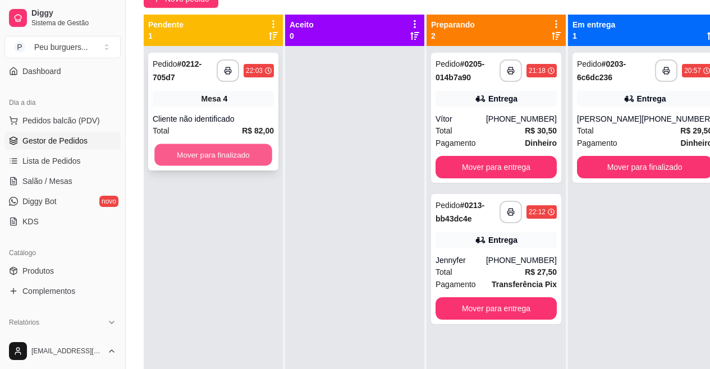
click at [259, 155] on button "Mover para finalizado" at bounding box center [213, 155] width 118 height 22
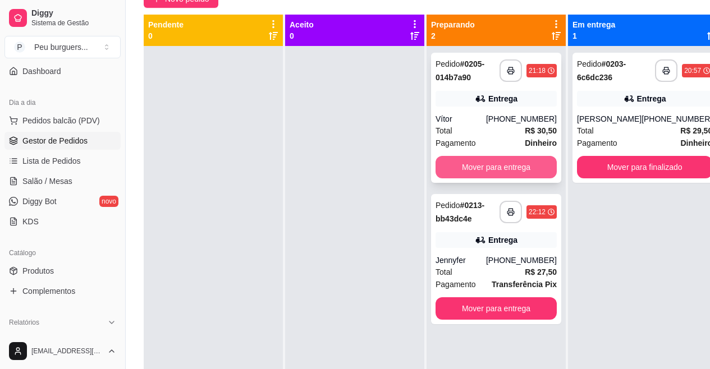
click at [463, 158] on button "Mover para entrega" at bounding box center [495, 167] width 121 height 22
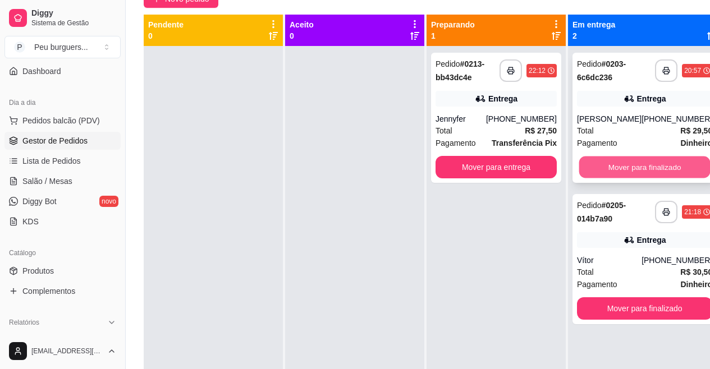
click at [612, 175] on button "Mover para finalizado" at bounding box center [644, 168] width 131 height 22
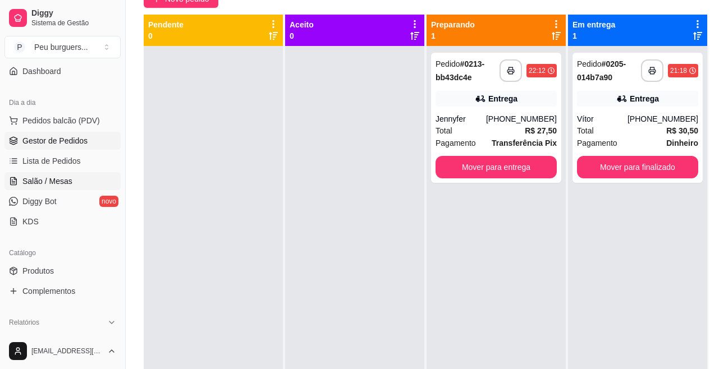
click at [39, 174] on link "Salão / Mesas" at bounding box center [62, 181] width 116 height 18
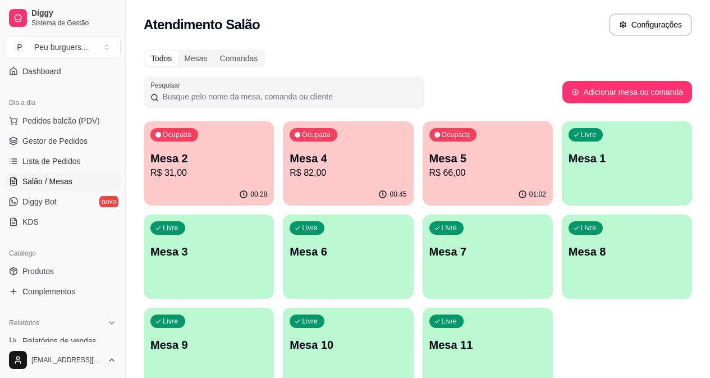
click at [188, 168] on p "R$ 31,00" at bounding box center [208, 172] width 117 height 13
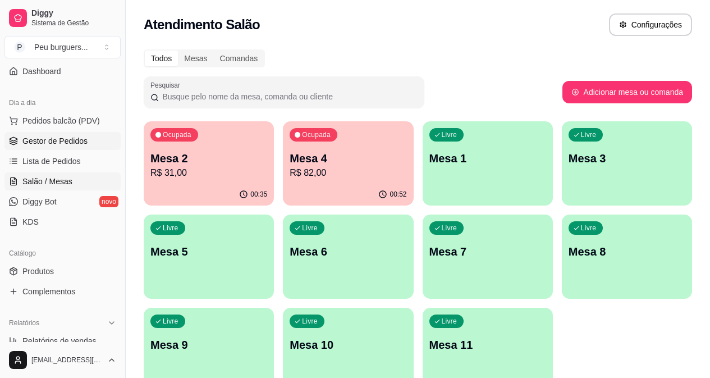
click at [76, 142] on span "Gestor de Pedidos" at bounding box center [54, 140] width 65 height 11
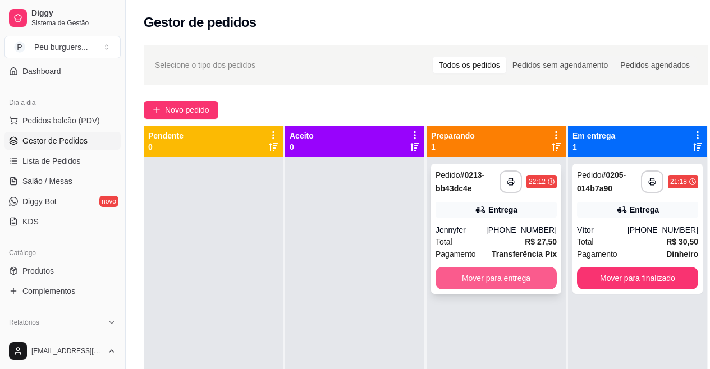
click at [468, 277] on button "Mover para entrega" at bounding box center [495, 278] width 121 height 22
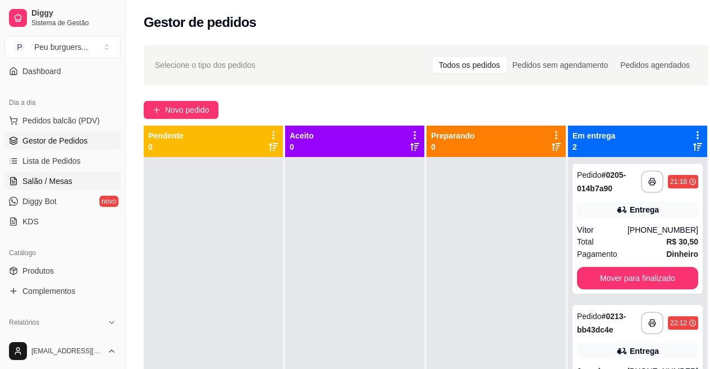
click at [57, 180] on span "Salão / Mesas" at bounding box center [47, 181] width 50 height 11
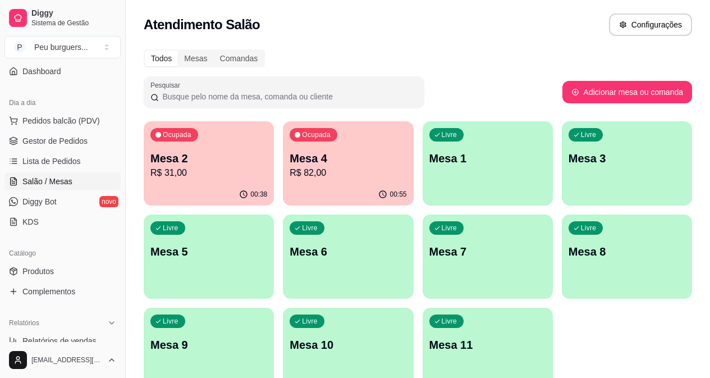
click at [169, 189] on div "00:38" at bounding box center [209, 194] width 130 height 22
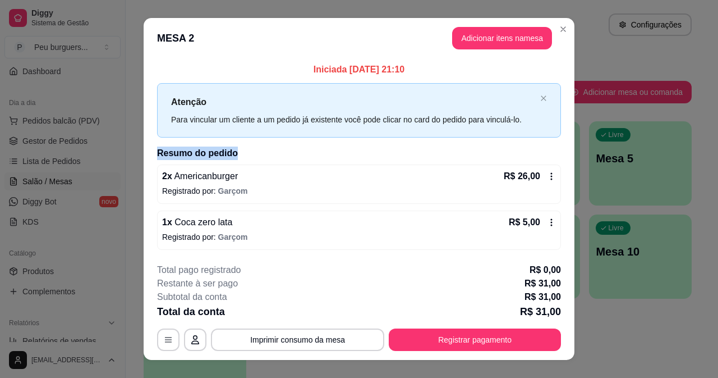
drag, startPoint x: 570, startPoint y: 121, endPoint x: 570, endPoint y: 150, distance: 29.2
click at [570, 150] on div "Iniciada [DATE] 21:10 Atenção Para vincular um cliente a um pedido já existente…" at bounding box center [359, 156] width 431 height 196
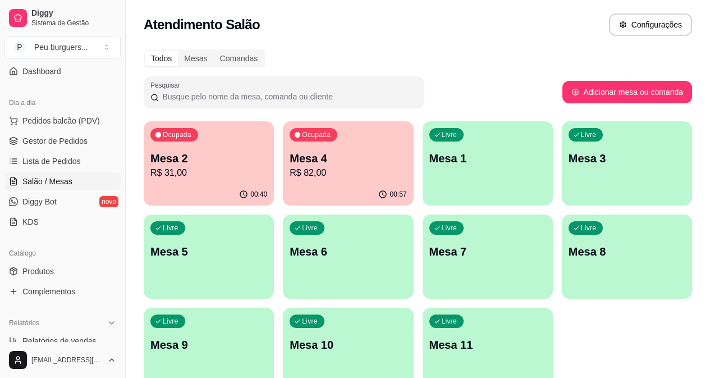
click at [173, 169] on p "R$ 31,00" at bounding box center [208, 172] width 117 height 13
click at [319, 191] on div "01:01" at bounding box center [348, 193] width 126 height 21
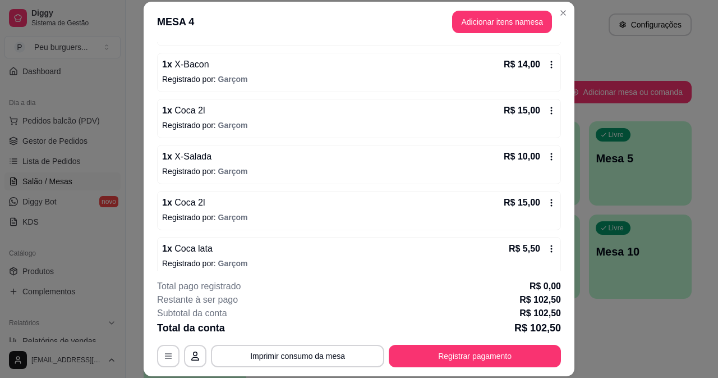
scroll to position [244, 0]
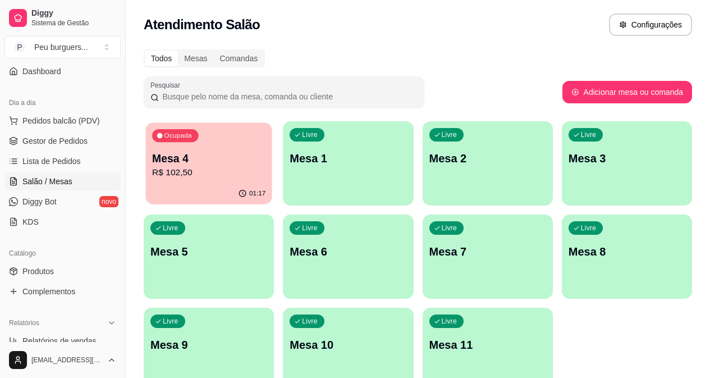
click at [209, 165] on p "Mesa 4" at bounding box center [208, 158] width 113 height 15
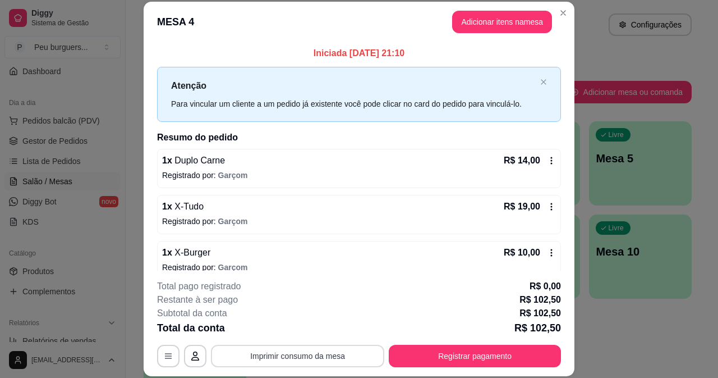
click at [295, 359] on button "Imprimir consumo da mesa" at bounding box center [297, 355] width 173 height 22
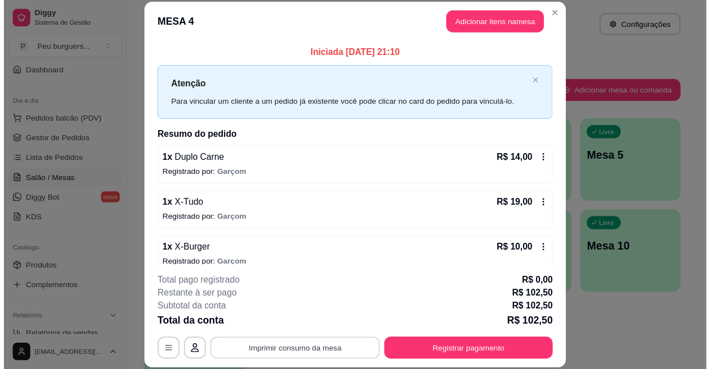
scroll to position [0, 0]
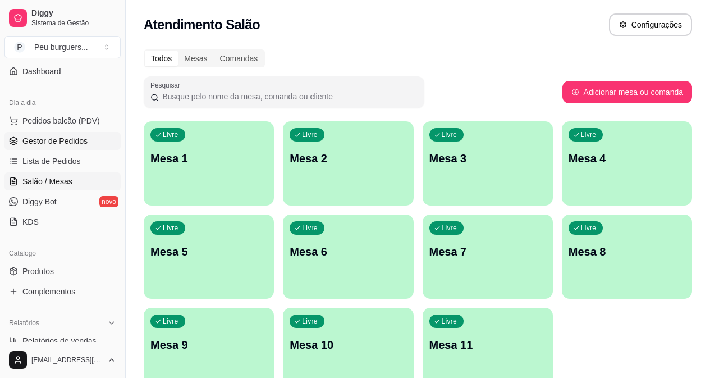
click at [50, 133] on link "Gestor de Pedidos" at bounding box center [62, 141] width 116 height 18
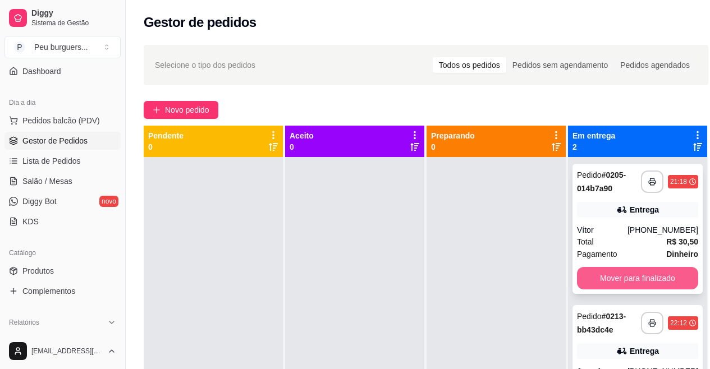
click at [633, 277] on button "Mover para finalizado" at bounding box center [637, 278] width 121 height 22
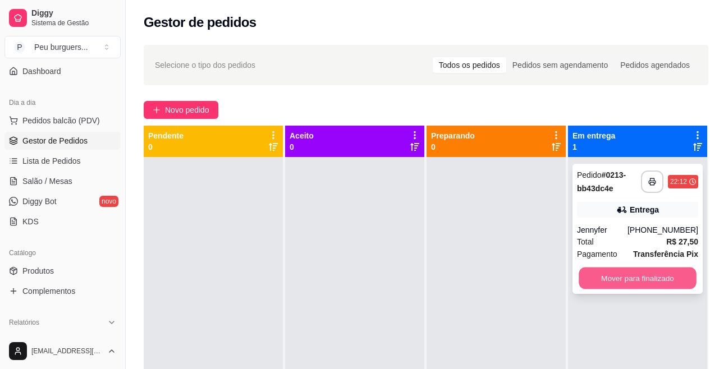
click at [632, 281] on button "Mover para finalizado" at bounding box center [637, 279] width 118 height 22
